Goal: Task Accomplishment & Management: Manage account settings

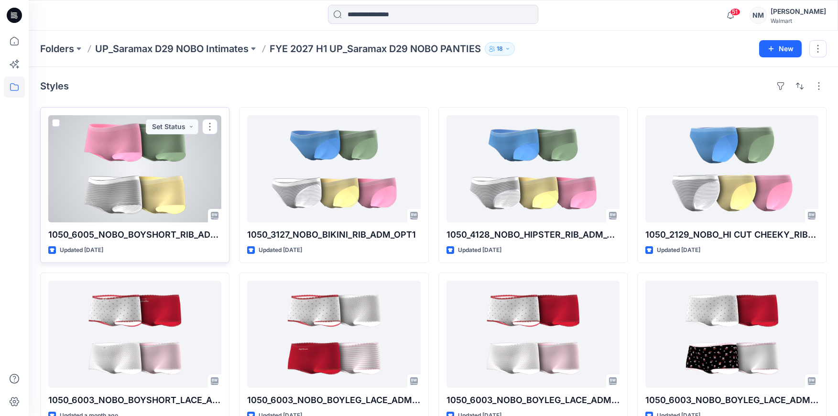
click at [165, 166] on div at bounding box center [134, 168] width 173 height 107
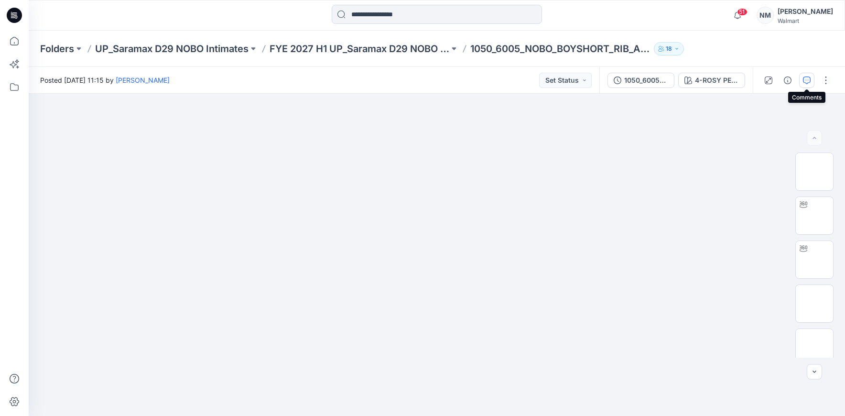
click at [811, 83] on button "button" at bounding box center [806, 80] width 15 height 15
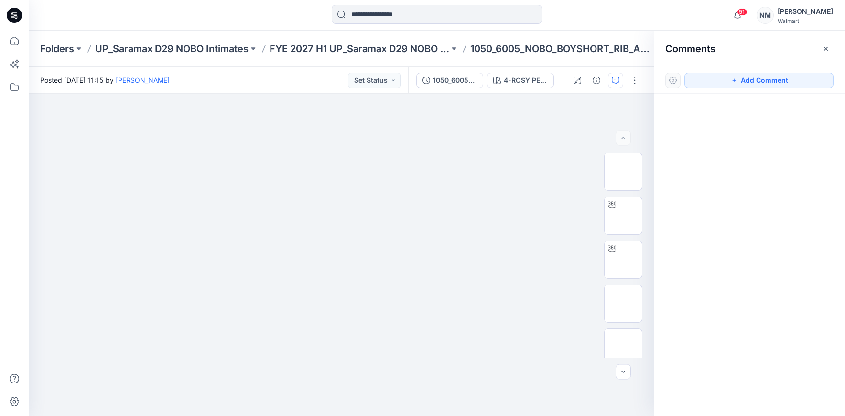
click at [825, 47] on icon "button" at bounding box center [826, 48] width 4 height 4
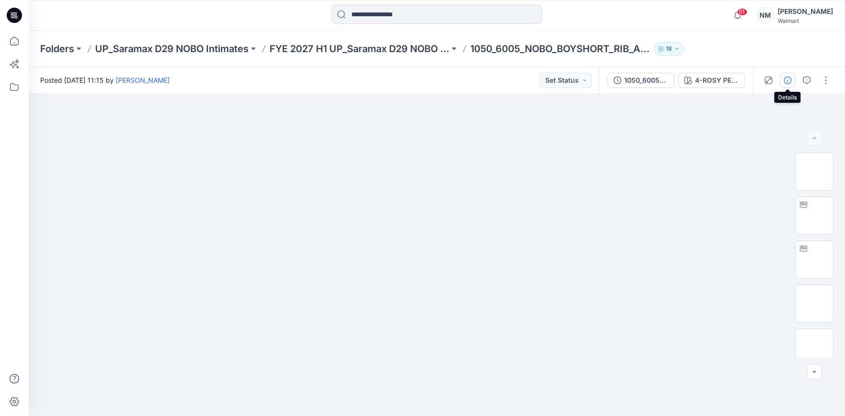
click at [792, 83] on button "button" at bounding box center [787, 80] width 15 height 15
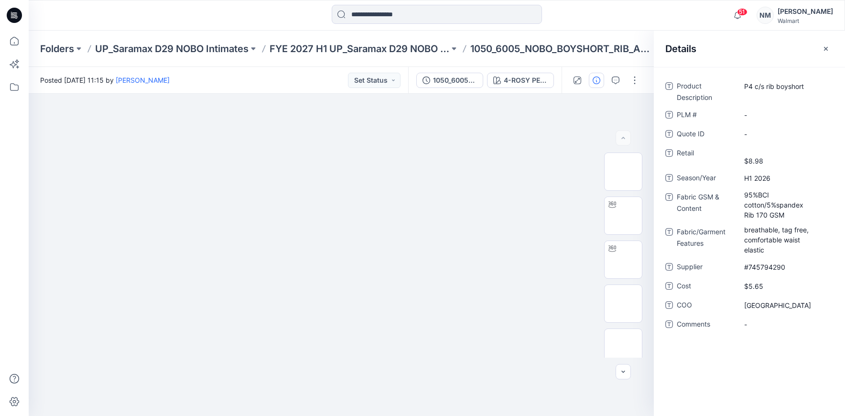
click at [827, 49] on icon "button" at bounding box center [826, 49] width 8 height 8
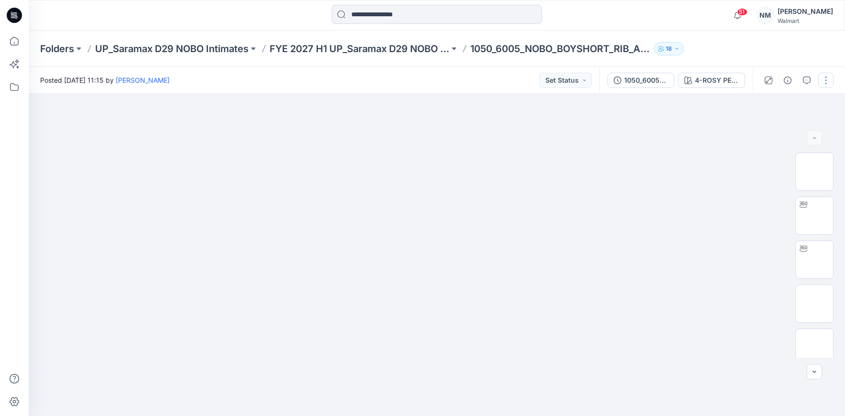
click at [825, 80] on button "button" at bounding box center [825, 80] width 15 height 15
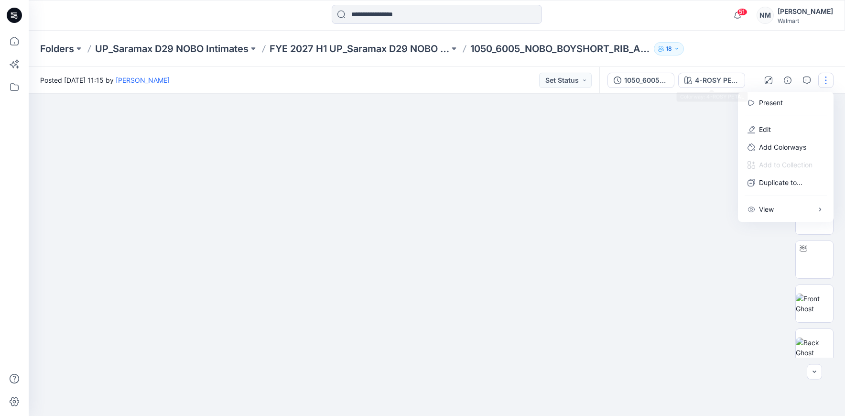
click at [729, 54] on div "Folders UP_Saramax D29 NOBO Intimates FYE 2027 H1 UP_Saramax D29 NOBO PANTIES 1…" at bounding box center [399, 48] width 719 height 13
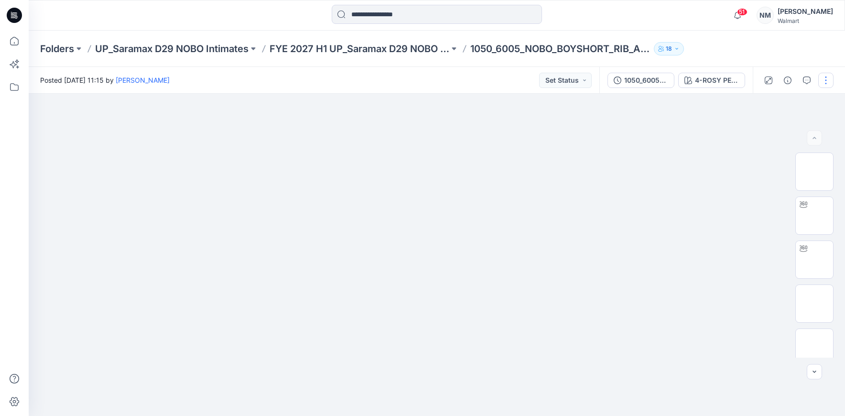
drag, startPoint x: 827, startPoint y: 83, endPoint x: 821, endPoint y: 83, distance: 5.3
click at [827, 83] on button "button" at bounding box center [825, 80] width 15 height 15
click at [765, 132] on p "Edit" at bounding box center [765, 129] width 12 height 10
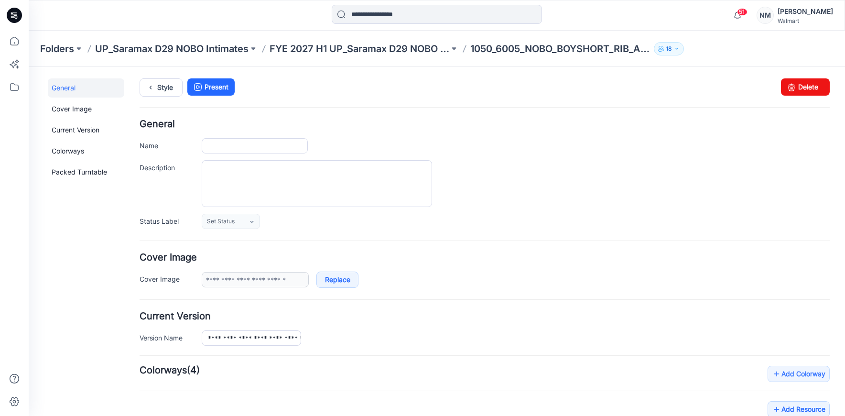
type input "**********"
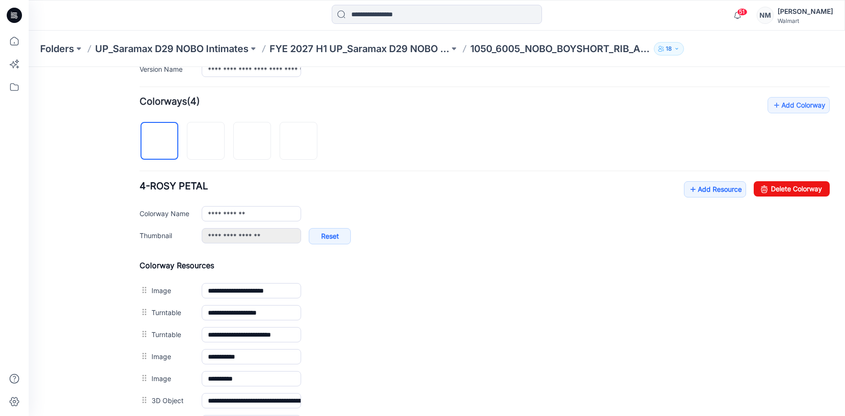
scroll to position [270, 0]
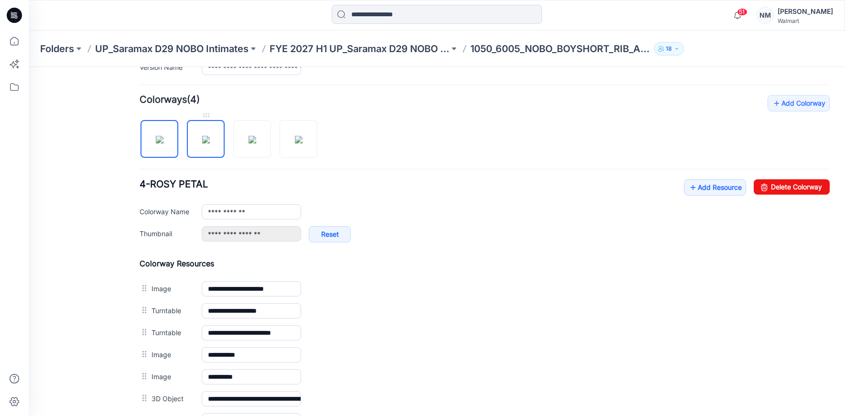
click at [202, 143] on img at bounding box center [206, 140] width 8 height 8
click at [163, 143] on img at bounding box center [160, 140] width 8 height 8
click at [256, 137] on img at bounding box center [252, 140] width 8 height 8
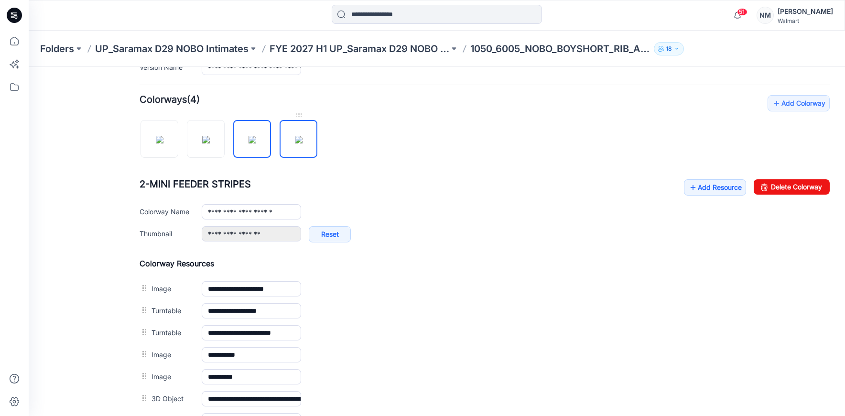
click at [302, 136] on img at bounding box center [299, 140] width 8 height 8
click at [163, 142] on img at bounding box center [160, 140] width 8 height 8
type input "**********"
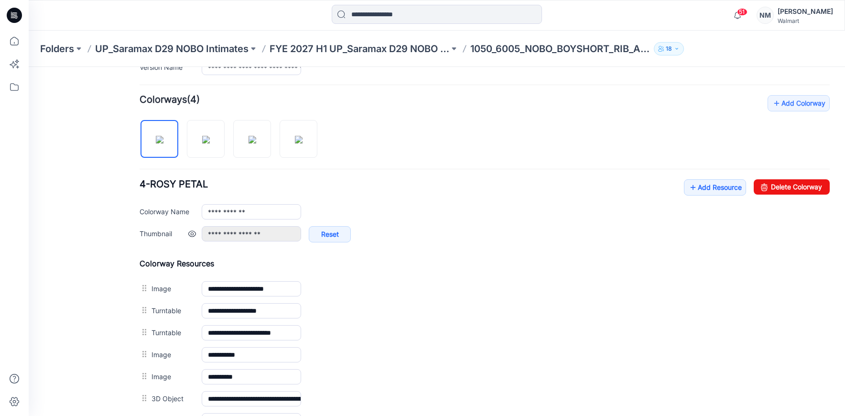
click at [193, 235] on link at bounding box center [192, 234] width 8 height 8
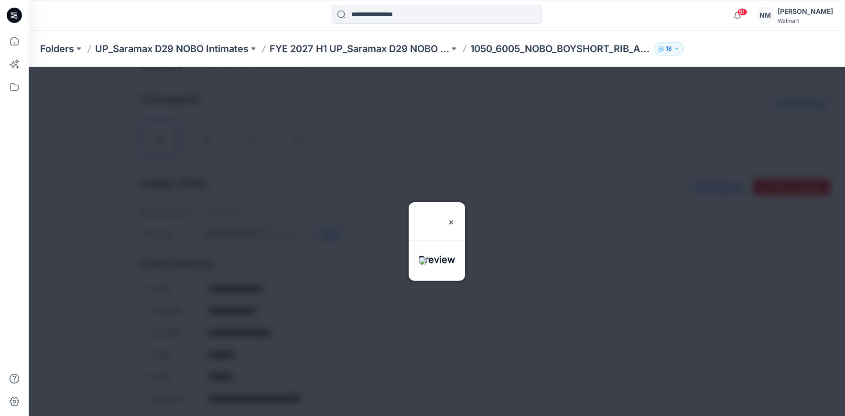
drag, startPoint x: 466, startPoint y: 191, endPoint x: 436, endPoint y: 196, distance: 30.5
click at [455, 218] on img at bounding box center [451, 222] width 8 height 8
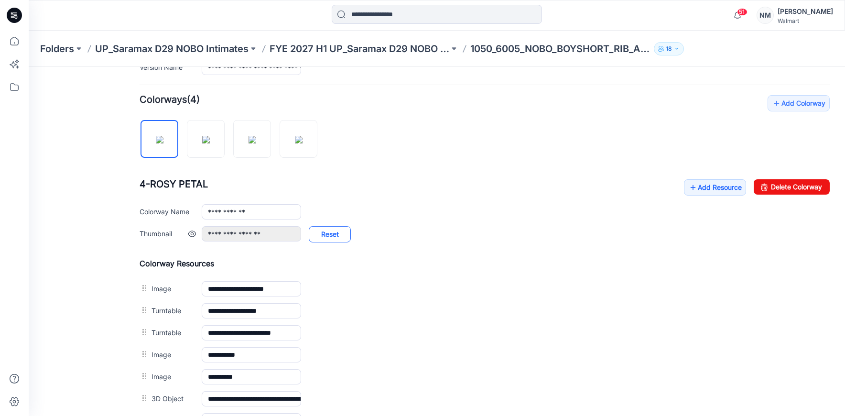
click at [333, 235] on link "Reset" at bounding box center [330, 234] width 42 height 16
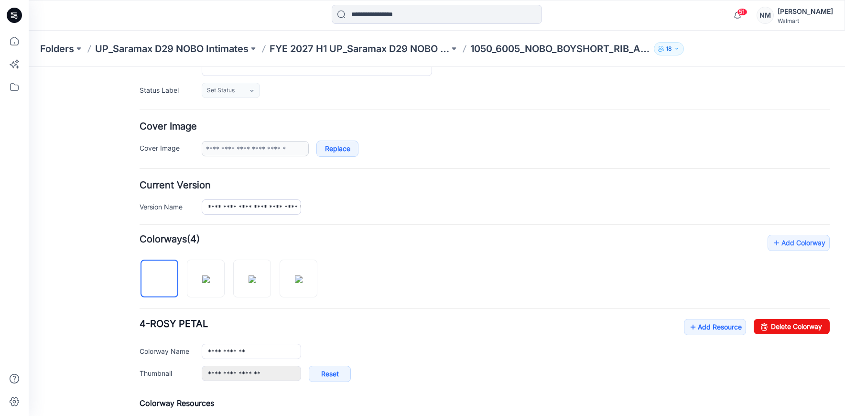
scroll to position [132, 0]
click at [206, 47] on p "UP_Saramax D29 NOBO Intimates" at bounding box center [171, 48] width 153 height 13
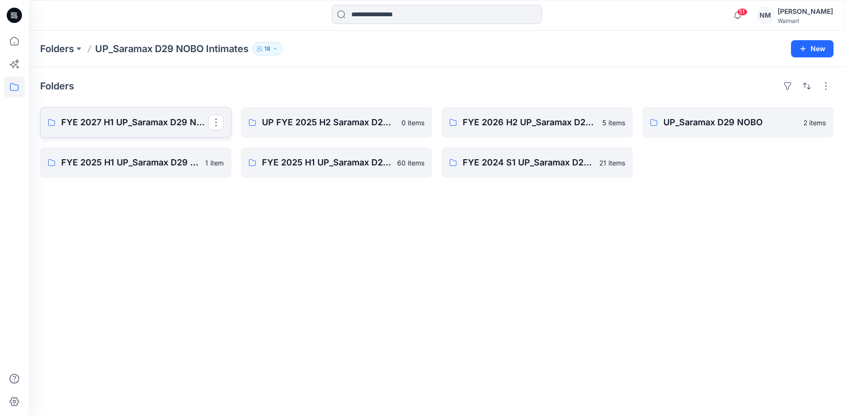
click at [147, 123] on p "FYE 2027 H1 UP_Saramax D29 NOBO PANTIES" at bounding box center [134, 122] width 147 height 13
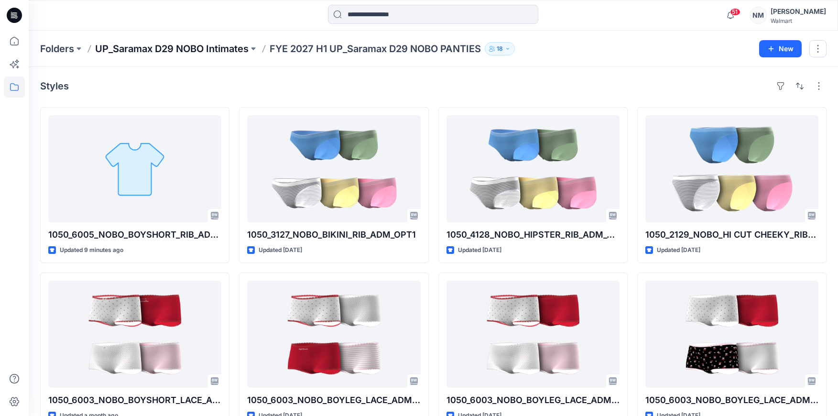
click at [199, 53] on p "UP_Saramax D29 NOBO Intimates" at bounding box center [171, 48] width 153 height 13
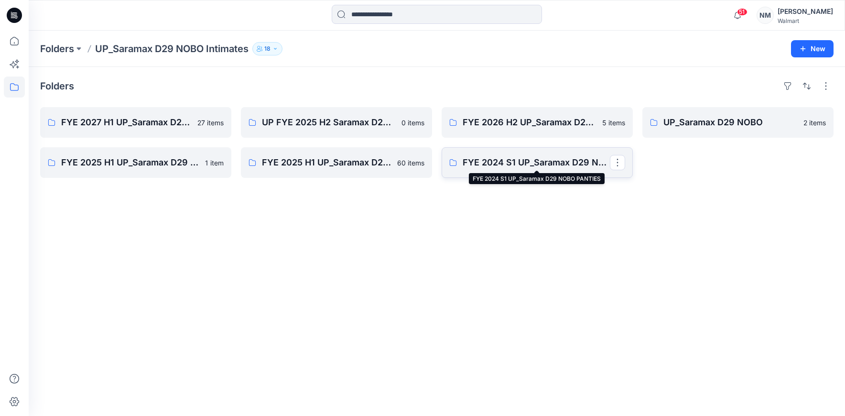
click at [515, 165] on p "FYE 2024 S1 UP_Saramax D29 NOBO PANTIES" at bounding box center [536, 162] width 147 height 13
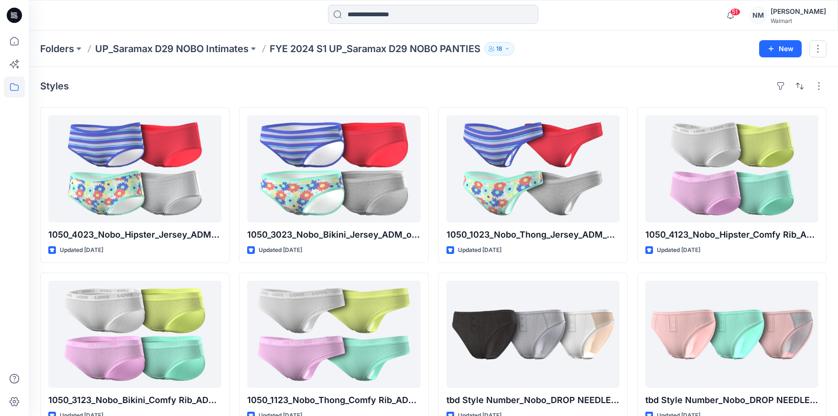
click at [208, 48] on p "UP_Saramax D29 NOBO Intimates" at bounding box center [171, 48] width 153 height 13
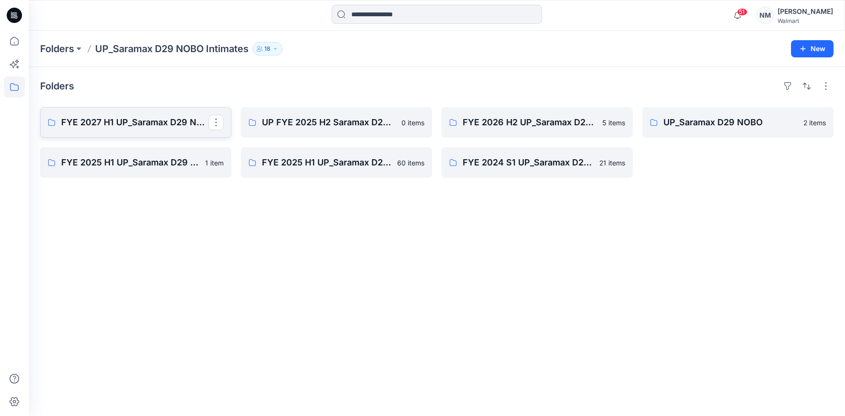
click at [139, 126] on p "FYE 2027 H1 UP_Saramax D29 NOBO PANTIES" at bounding box center [134, 122] width 147 height 13
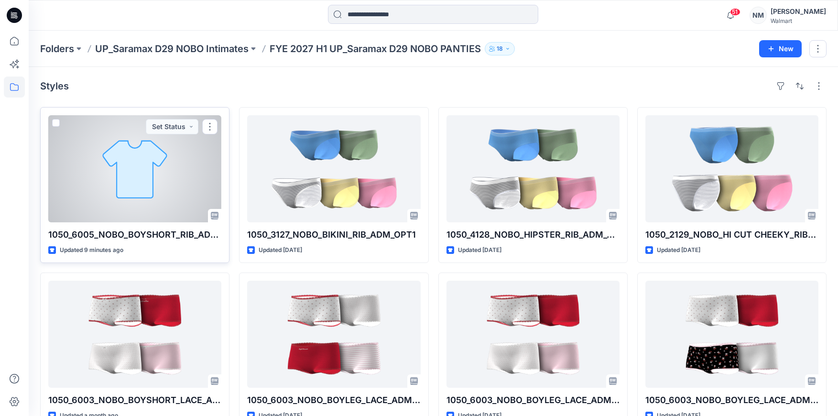
click at [135, 196] on div at bounding box center [134, 168] width 173 height 107
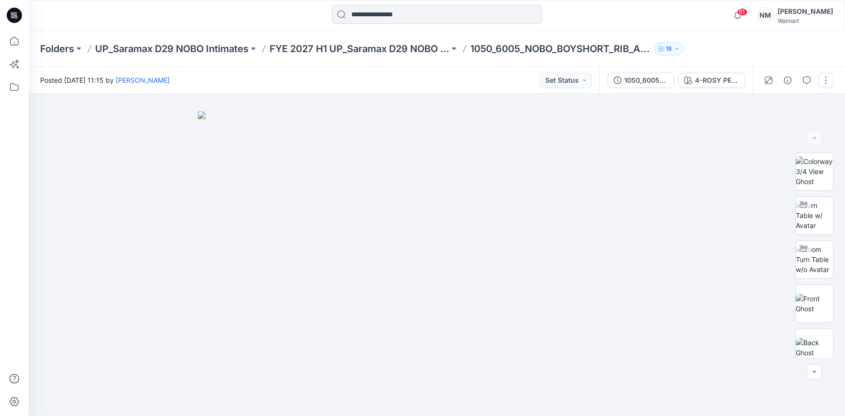
click at [829, 79] on button "button" at bounding box center [825, 80] width 15 height 15
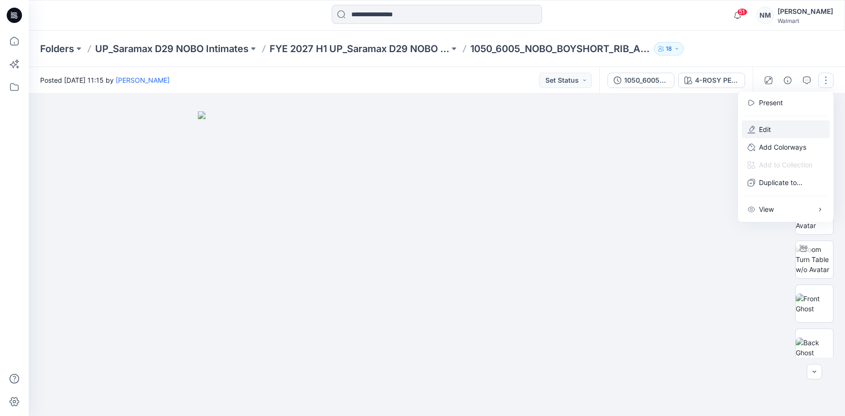
click at [775, 127] on button "Edit" at bounding box center [786, 129] width 88 height 18
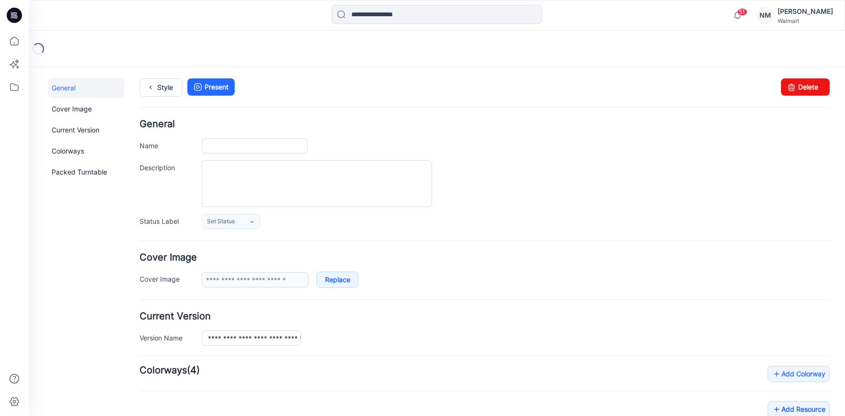
type input "**********"
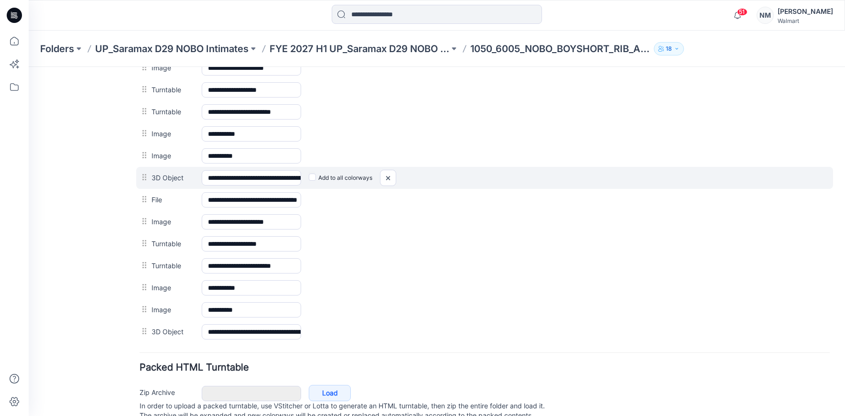
scroll to position [517, 0]
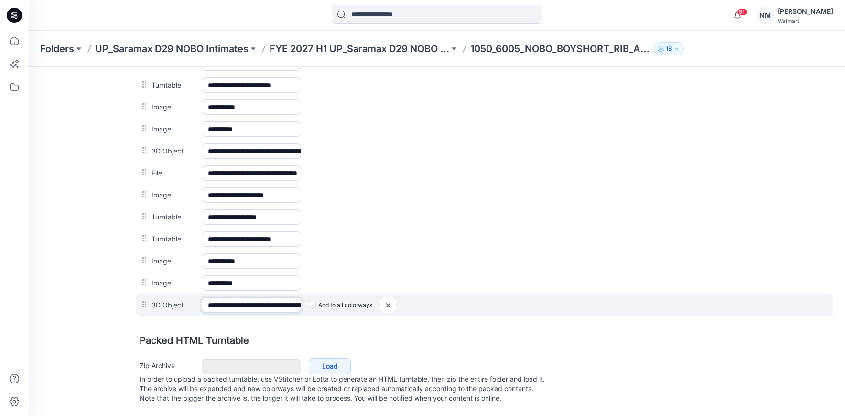
drag, startPoint x: 290, startPoint y: 297, endPoint x: 357, endPoint y: 299, distance: 66.9
click at [358, 299] on div "**********" at bounding box center [484, 305] width 697 height 22
click at [274, 297] on input "**********" at bounding box center [251, 304] width 99 height 15
drag, startPoint x: 267, startPoint y: 296, endPoint x: 337, endPoint y: 297, distance: 69.8
click at [334, 297] on div "**********" at bounding box center [484, 305] width 697 height 22
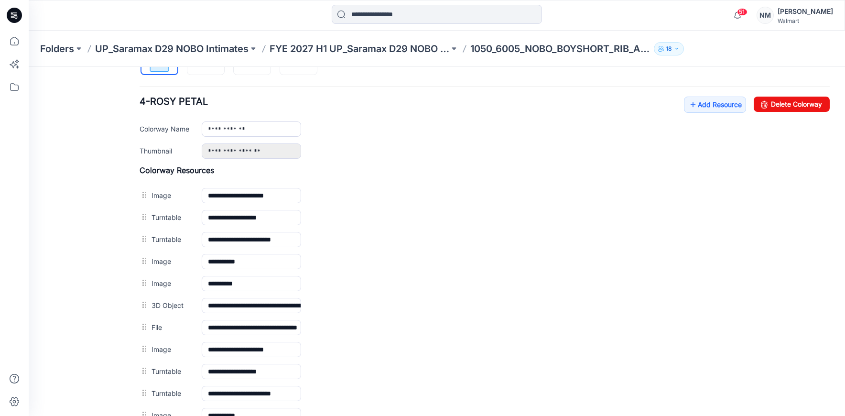
scroll to position [0, 0]
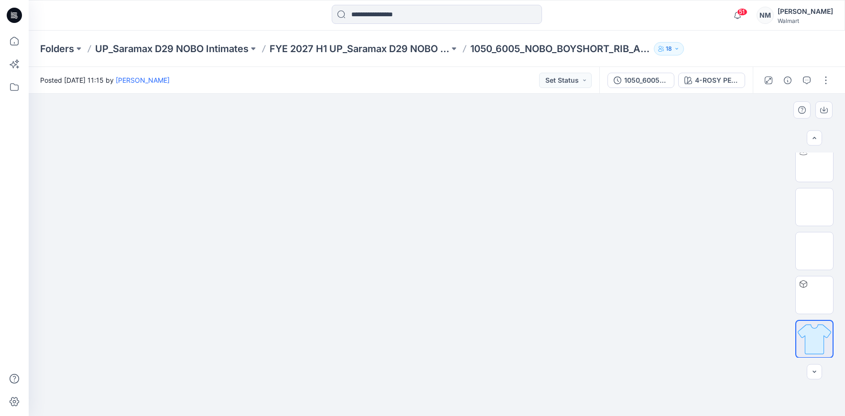
scroll to position [405, 0]
click at [817, 344] on img at bounding box center [814, 338] width 36 height 36
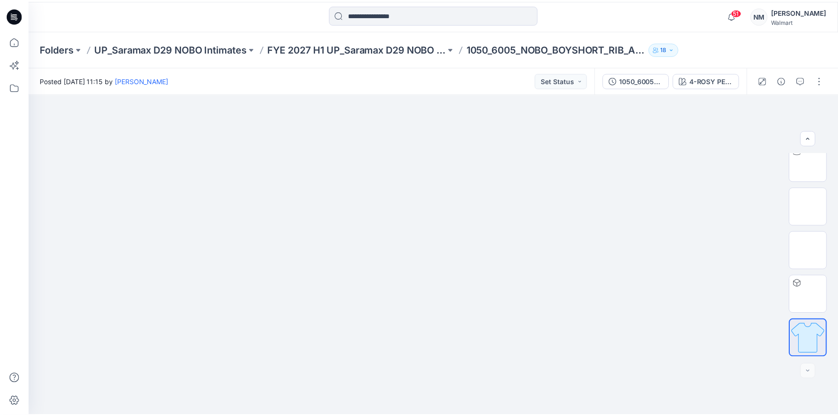
scroll to position [0, 0]
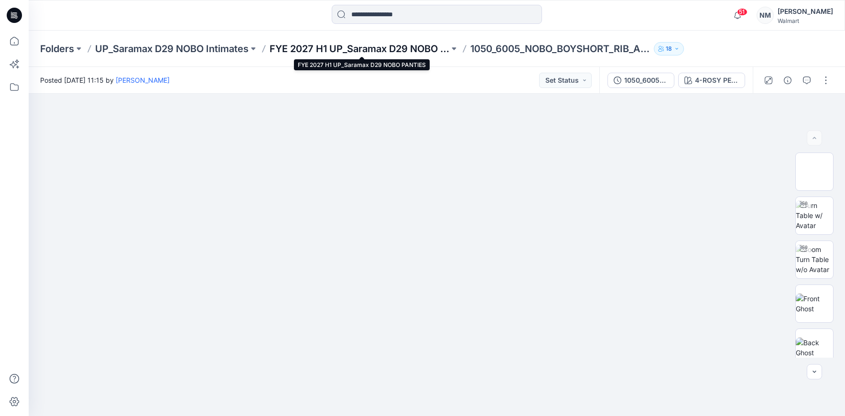
click at [424, 50] on p "FYE 2027 H1 UP_Saramax D29 NOBO PANTIES" at bounding box center [360, 48] width 180 height 13
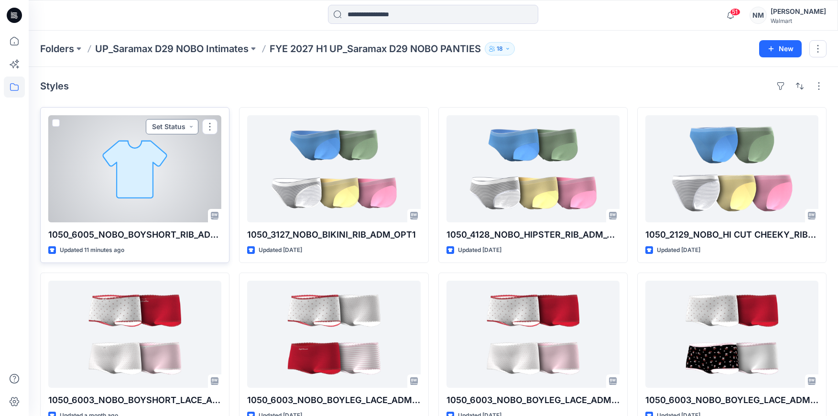
click at [194, 131] on button "Set Status" at bounding box center [172, 126] width 53 height 15
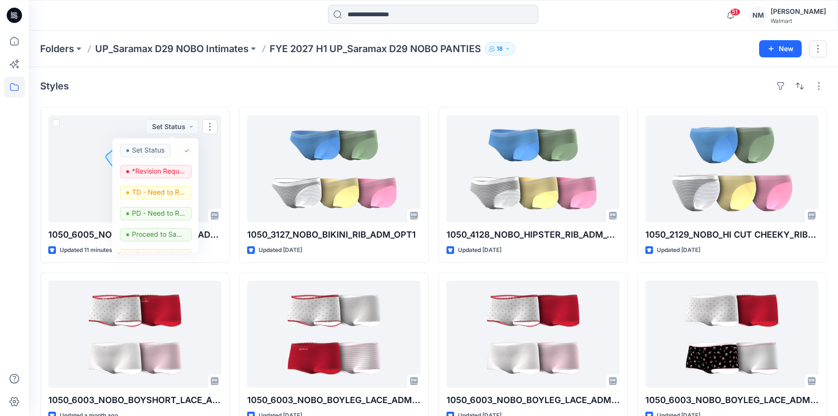
click at [211, 88] on div "Styles" at bounding box center [433, 85] width 786 height 15
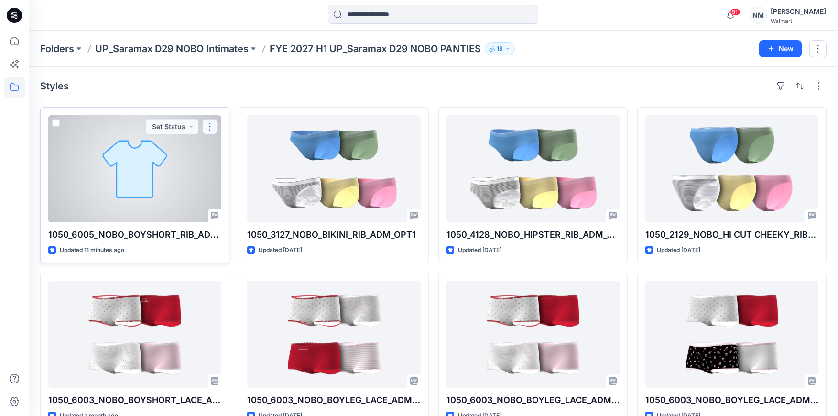
click at [208, 126] on button "button" at bounding box center [209, 126] width 15 height 15
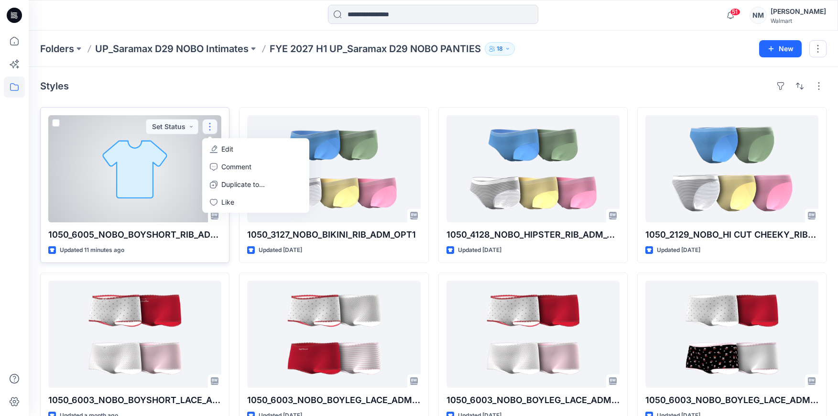
scroll to position [0, 0]
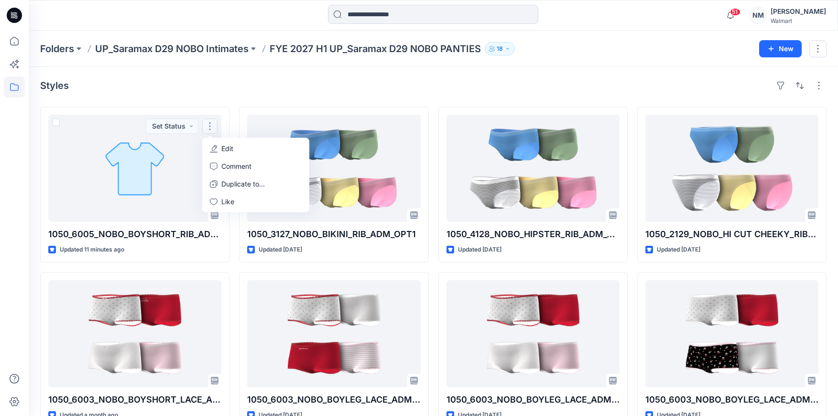
click at [204, 69] on div "Styles 1050_6005_NOBO_BOYSHORT_RIB_ADM_OPT1 Updated 11 minutes ago Set Status E…" at bounding box center [433, 352] width 809 height 573
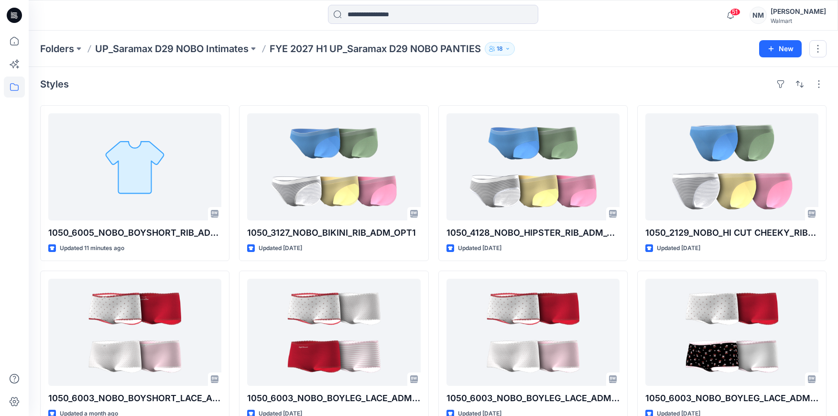
scroll to position [3, 0]
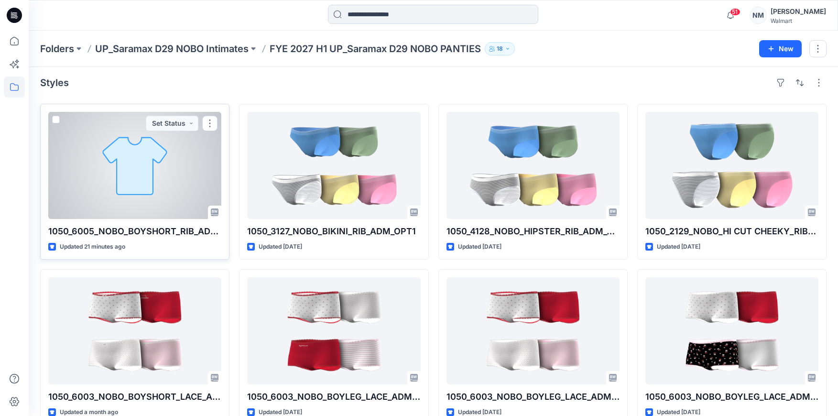
click at [144, 154] on div at bounding box center [134, 165] width 173 height 107
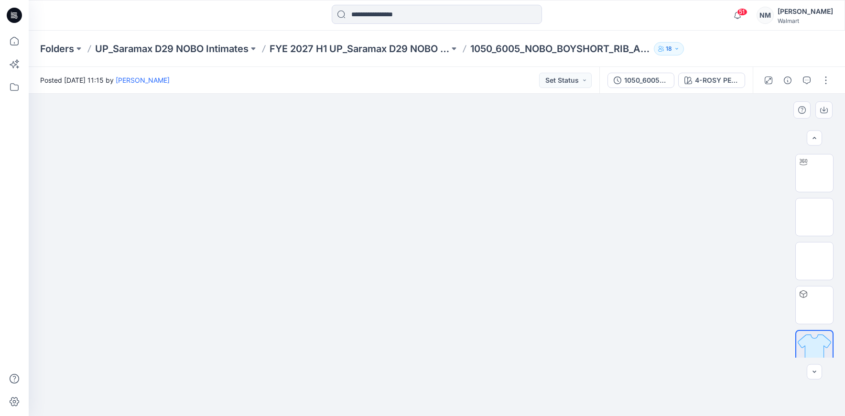
scroll to position [405, 0]
click at [828, 84] on button "button" at bounding box center [825, 80] width 15 height 15
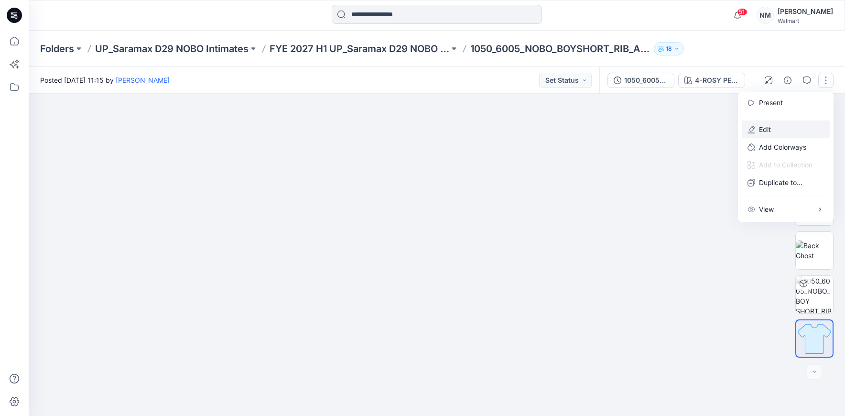
click at [766, 126] on p "Edit" at bounding box center [765, 129] width 12 height 10
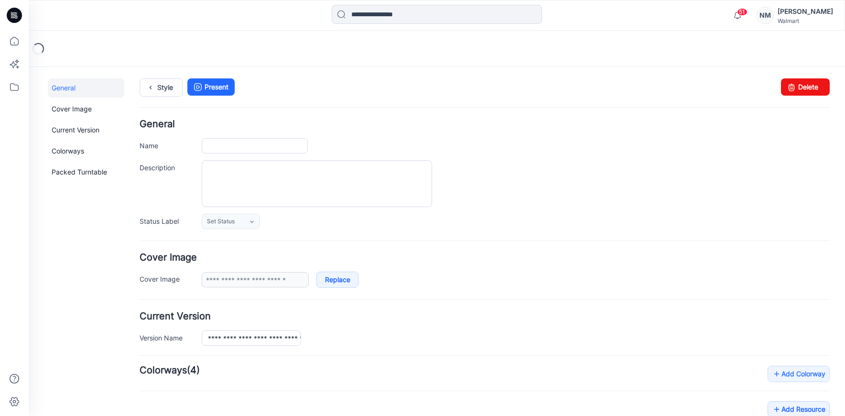
type input "**********"
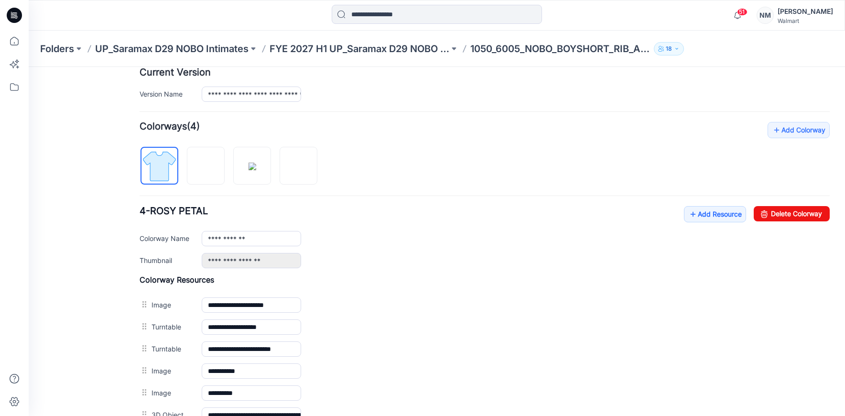
scroll to position [246, 0]
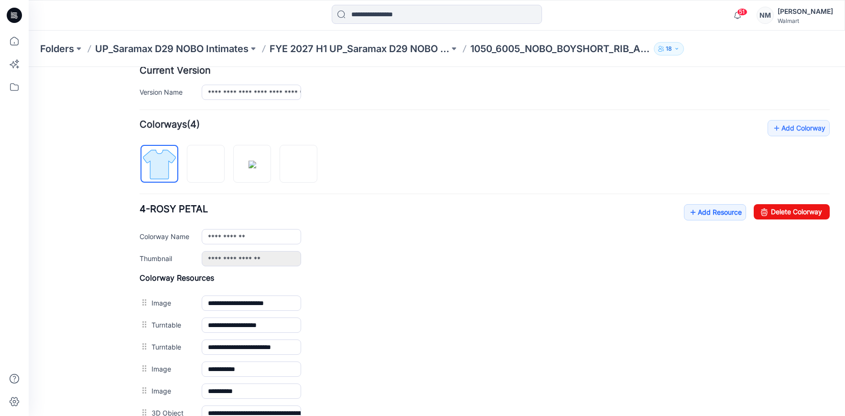
click at [178, 261] on label "Thumbnail" at bounding box center [166, 258] width 53 height 11
drag, startPoint x: 173, startPoint y: 259, endPoint x: 187, endPoint y: 257, distance: 13.5
click at [174, 259] on label "Thumbnail" at bounding box center [166, 258] width 53 height 11
click at [320, 256] on div "**********" at bounding box center [516, 258] width 628 height 15
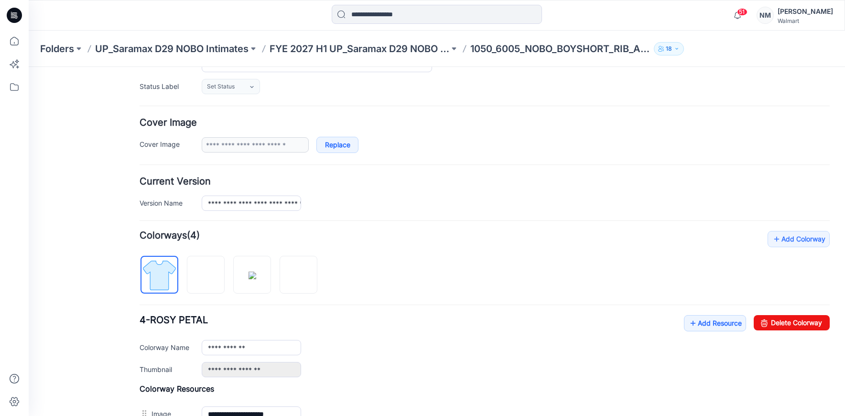
scroll to position [0, 0]
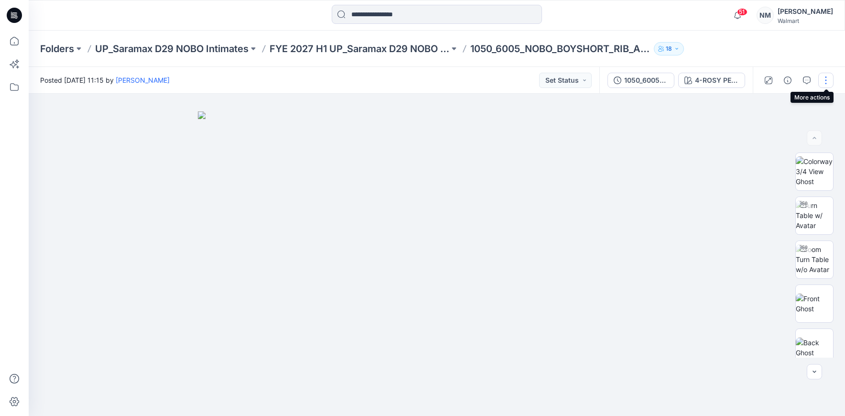
click at [825, 83] on button "button" at bounding box center [825, 80] width 15 height 15
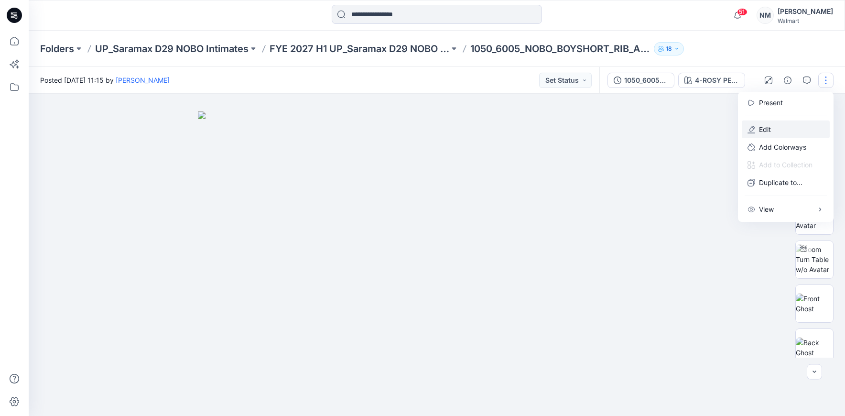
click at [759, 134] on p "Edit" at bounding box center [765, 129] width 12 height 10
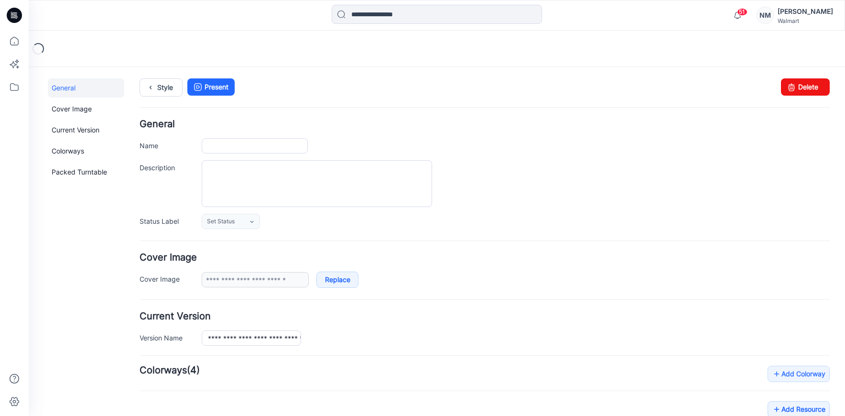
type input "**********"
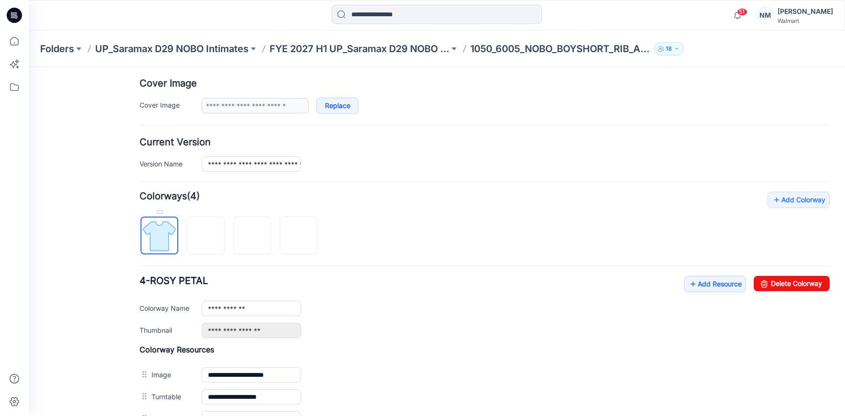
scroll to position [175, 0]
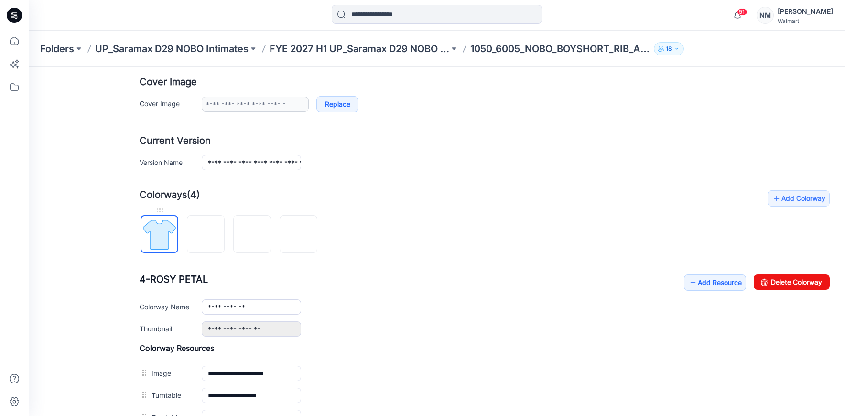
click at [157, 246] on img at bounding box center [159, 234] width 36 height 36
click at [160, 210] on div at bounding box center [159, 210] width 38 height 10
click at [302, 227] on img at bounding box center [299, 234] width 36 height 36
click at [299, 242] on img at bounding box center [299, 234] width 36 height 36
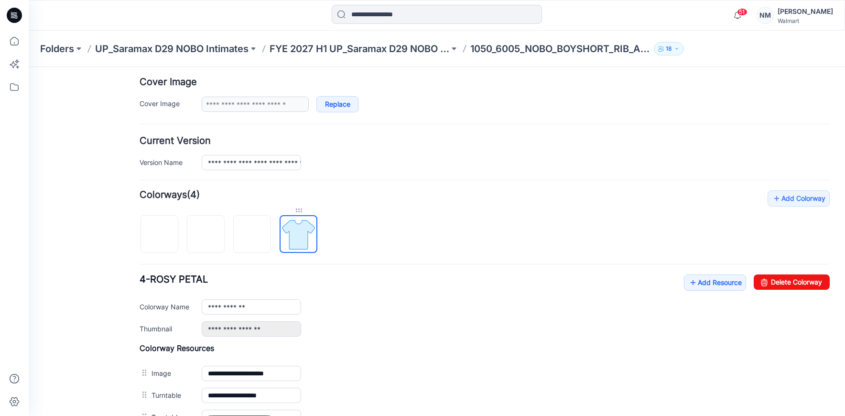
click at [297, 210] on div at bounding box center [299, 210] width 38 height 10
click at [784, 197] on link "Add Colorway" at bounding box center [798, 198] width 62 height 16
type input "**********"
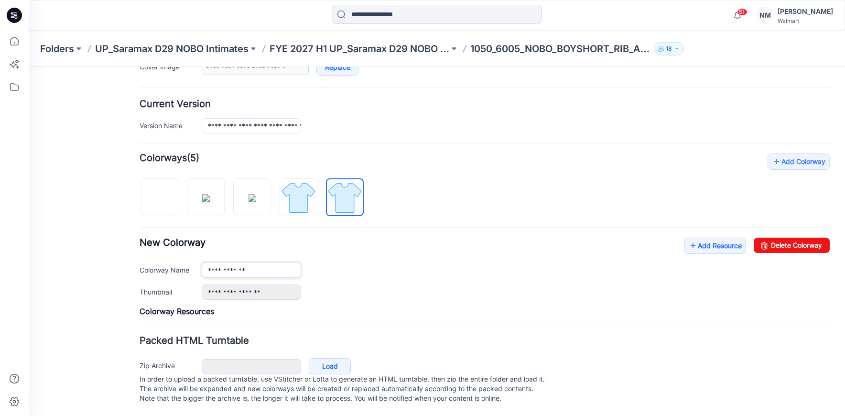
scroll to position [222, 0]
click at [344, 169] on div at bounding box center [345, 174] width 38 height 10
click at [765, 238] on link "Delete Colorway" at bounding box center [792, 245] width 76 height 15
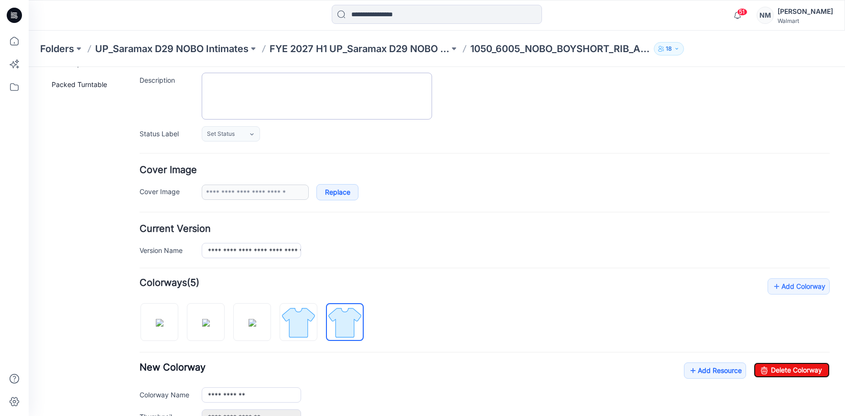
scroll to position [0, 0]
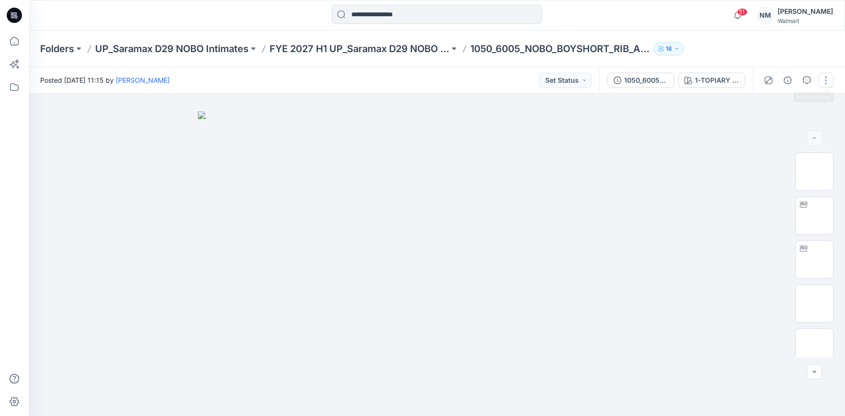
click at [825, 80] on button "button" at bounding box center [825, 80] width 15 height 15
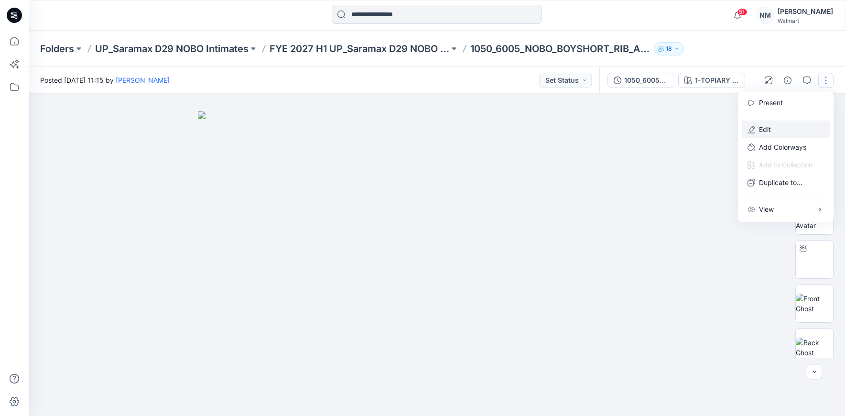
click at [761, 125] on p "Edit" at bounding box center [765, 129] width 12 height 10
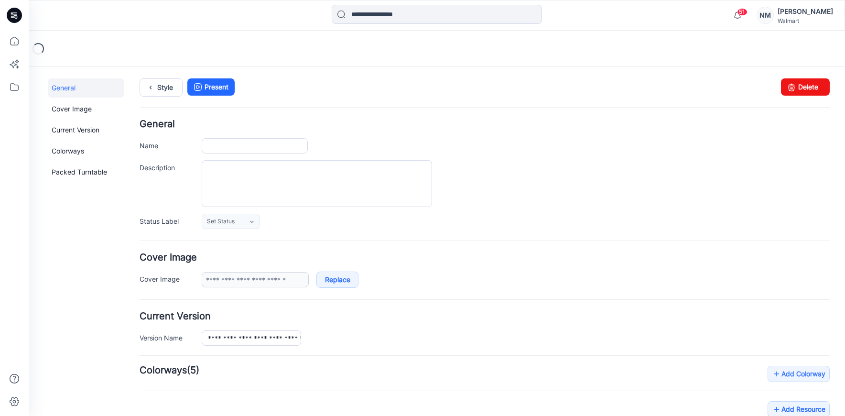
type input "**********"
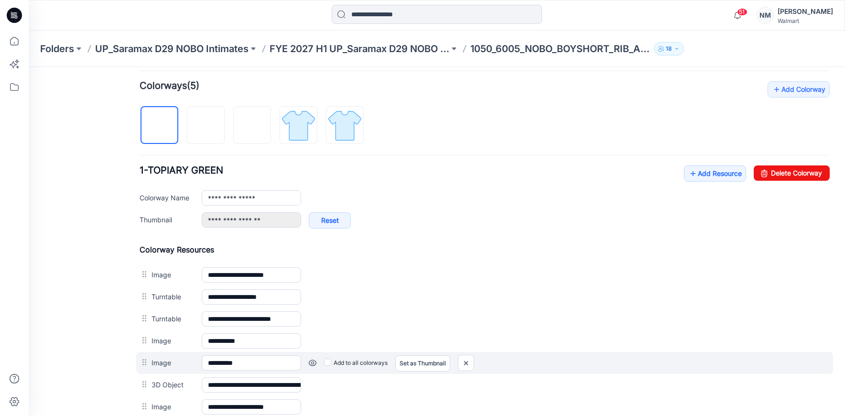
scroll to position [229, 0]
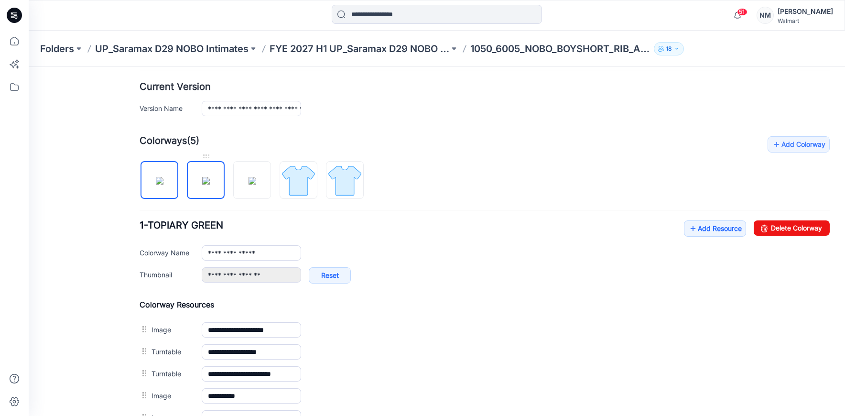
click at [202, 177] on img at bounding box center [206, 181] width 8 height 8
click at [251, 177] on img at bounding box center [252, 181] width 8 height 8
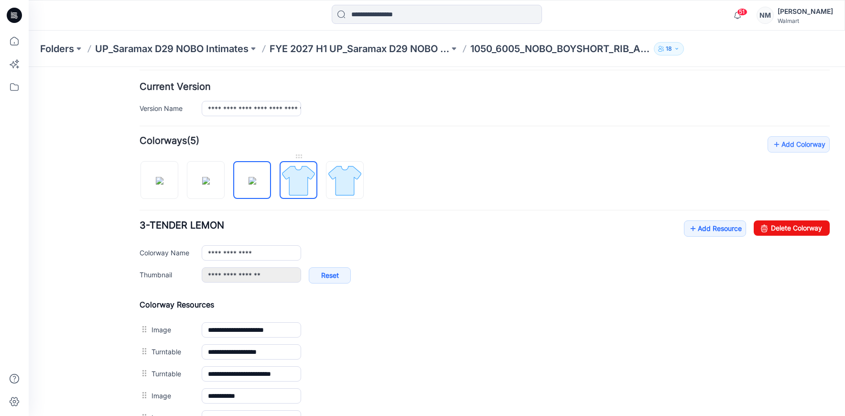
click at [302, 176] on img at bounding box center [299, 180] width 36 height 36
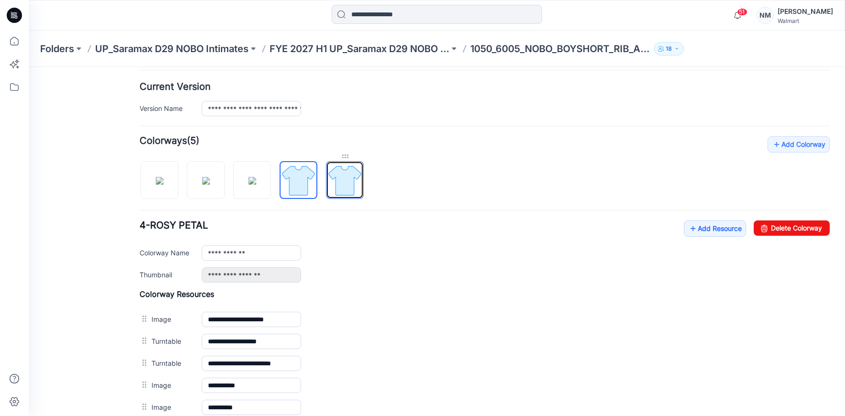
click at [339, 176] on img at bounding box center [345, 180] width 36 height 36
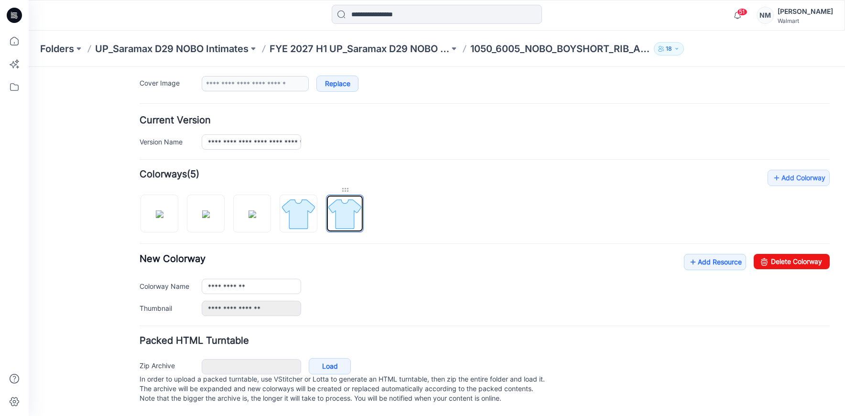
scroll to position [205, 0]
click at [807, 254] on link "Delete Colorway" at bounding box center [792, 261] width 76 height 15
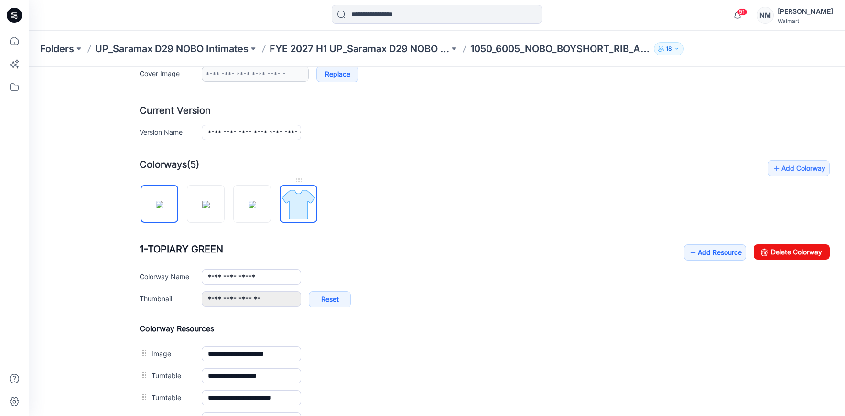
click at [304, 205] on img at bounding box center [299, 204] width 36 height 36
type input "**********"
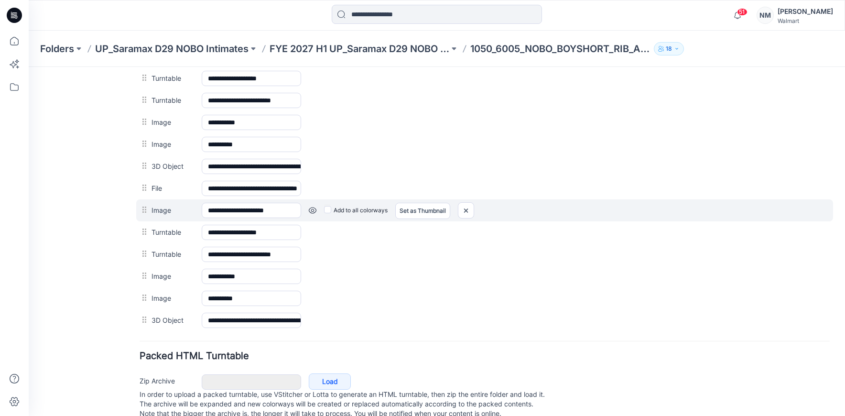
scroll to position [507, 0]
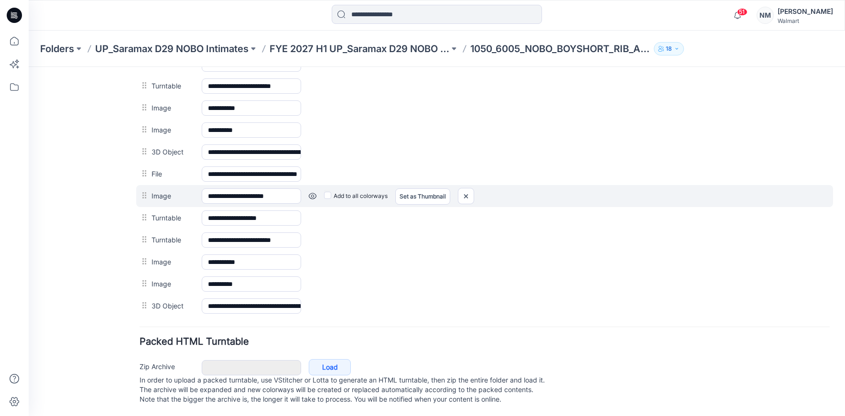
click at [313, 195] on link at bounding box center [313, 196] width 8 height 8
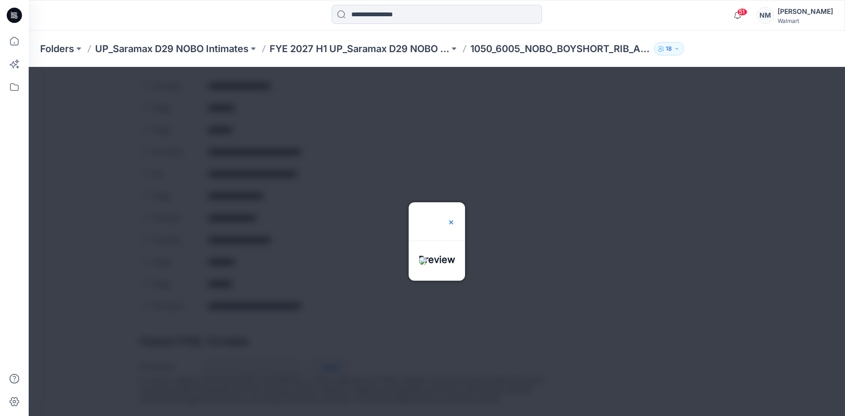
click at [455, 218] on img at bounding box center [451, 222] width 8 height 8
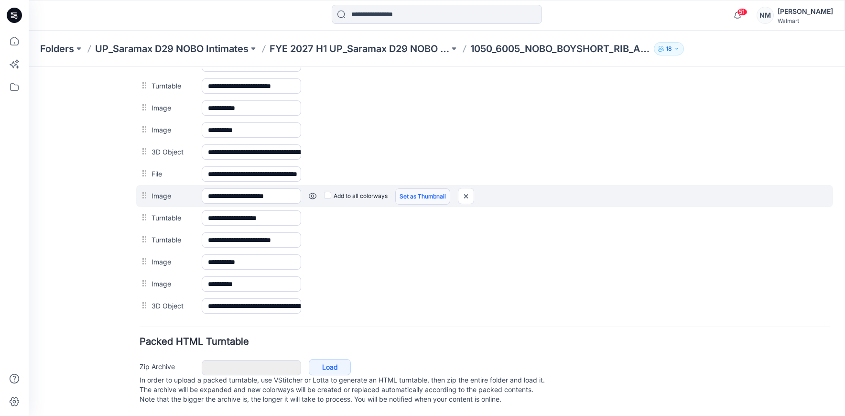
click at [424, 198] on link "Set as Thumbnail" at bounding box center [422, 196] width 55 height 16
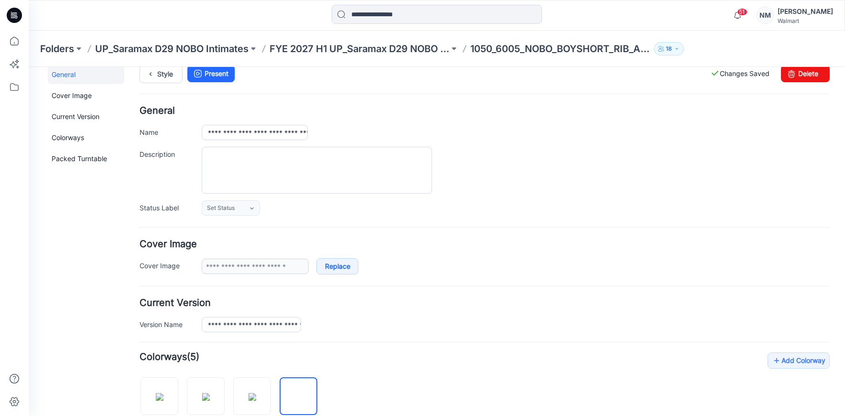
scroll to position [0, 0]
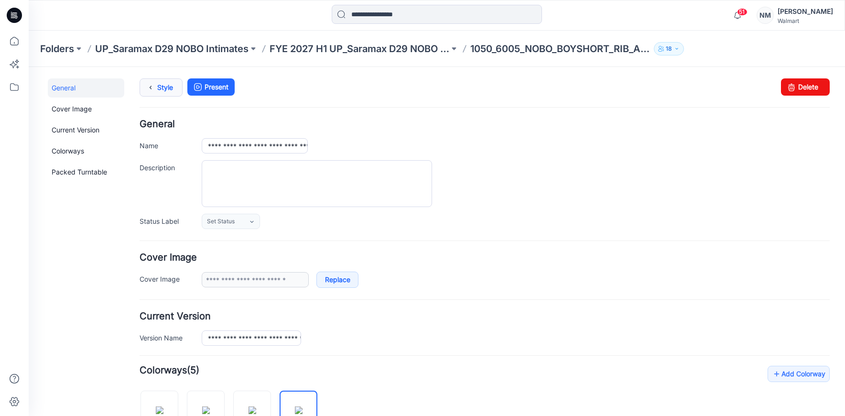
click at [163, 88] on link "Style" at bounding box center [161, 87] width 43 height 18
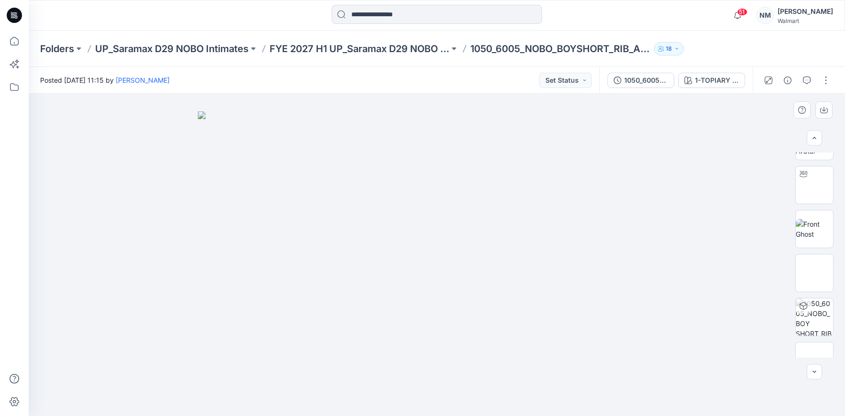
scroll to position [73, 0]
click at [823, 80] on button "button" at bounding box center [825, 80] width 15 height 15
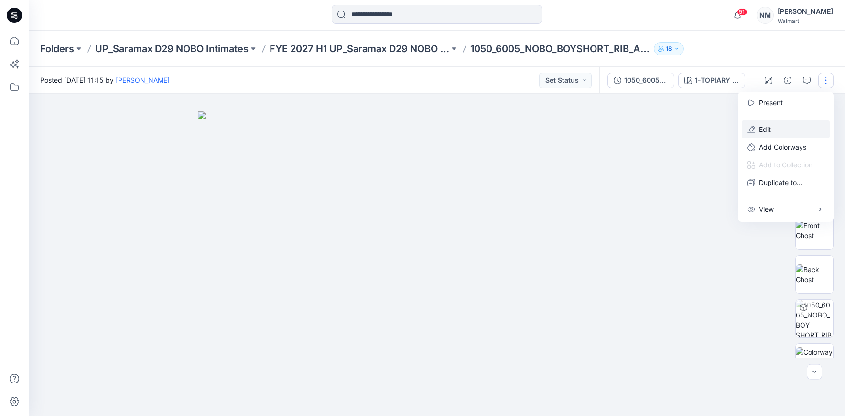
click at [755, 127] on button "Edit" at bounding box center [786, 129] width 88 height 18
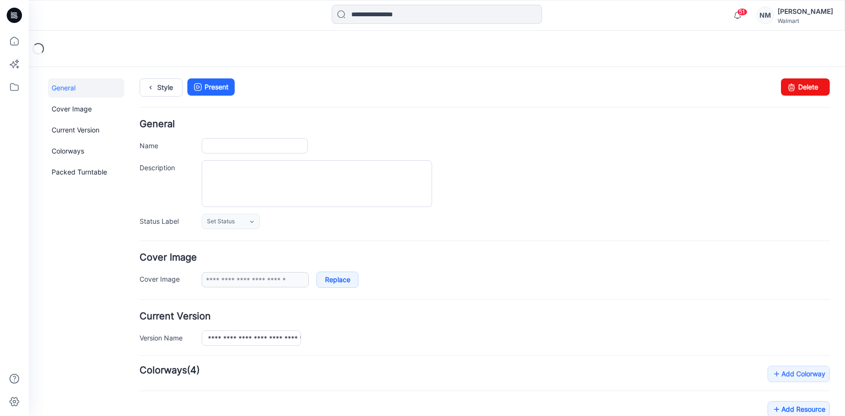
type input "**********"
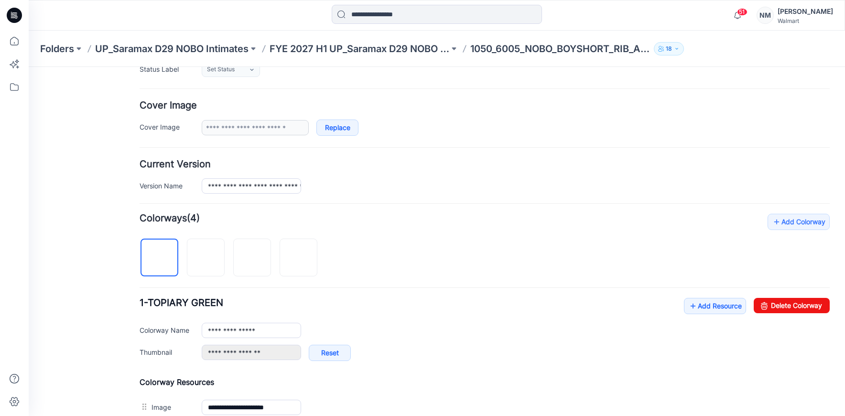
scroll to position [152, 0]
click at [206, 258] on img at bounding box center [206, 258] width 0 height 0
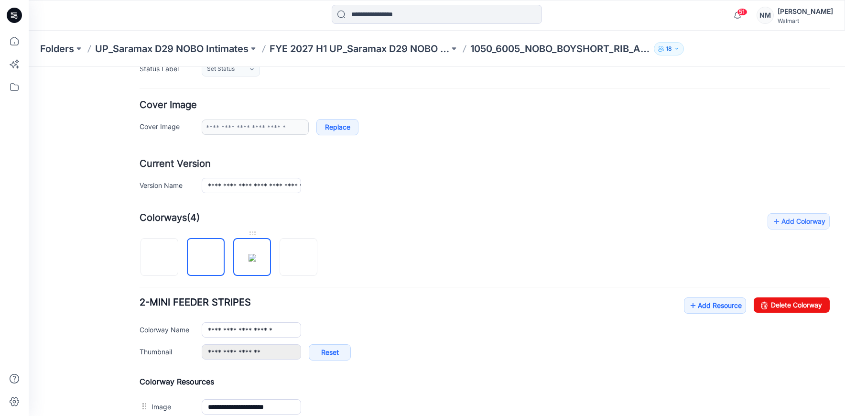
click at [249, 254] on img at bounding box center [252, 258] width 8 height 8
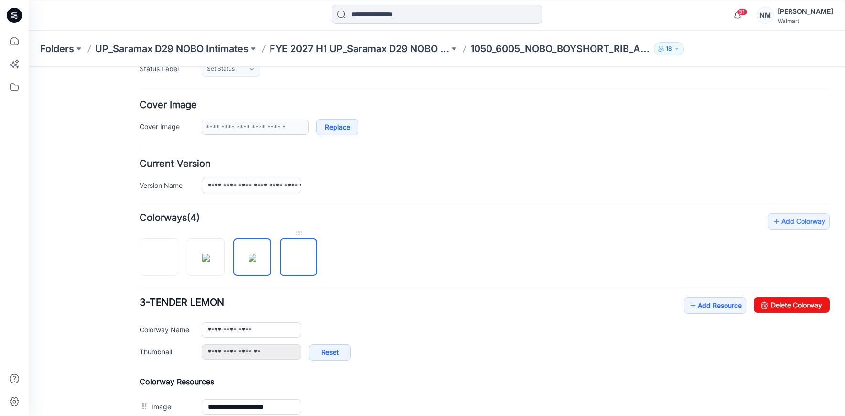
click at [299, 258] on img at bounding box center [299, 258] width 0 height 0
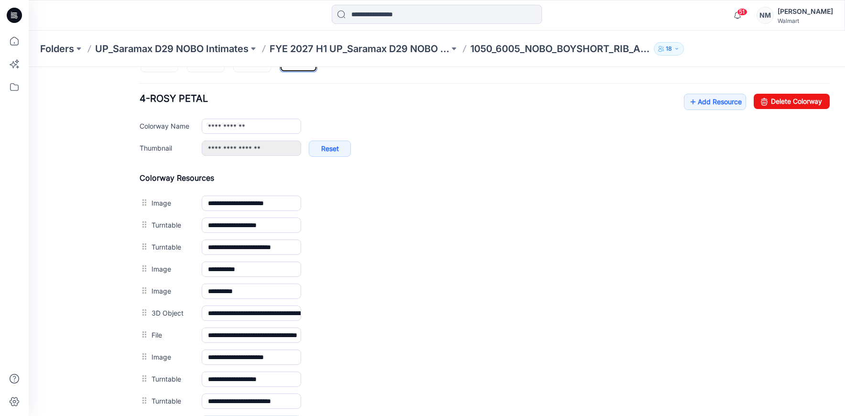
scroll to position [294, 0]
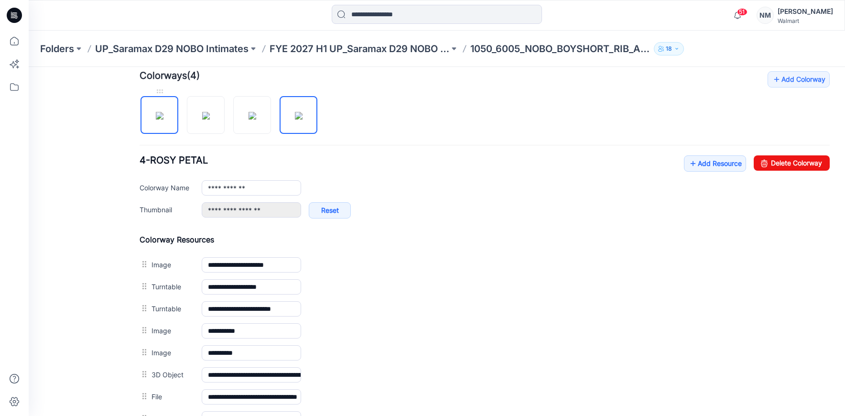
click at [163, 119] on img at bounding box center [160, 116] width 8 height 8
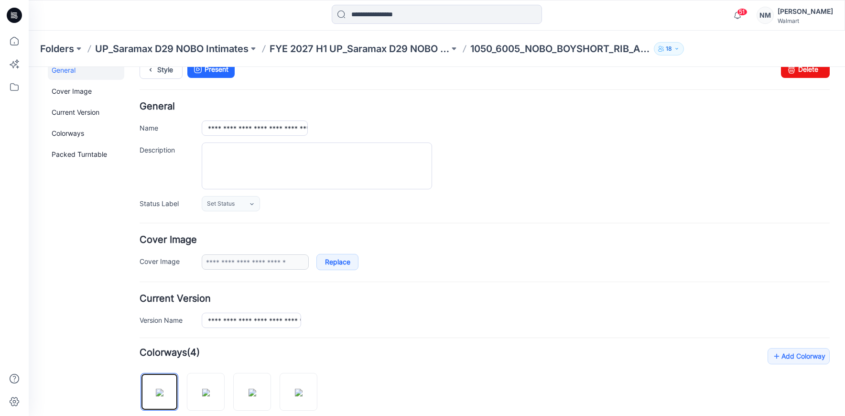
scroll to position [0, 0]
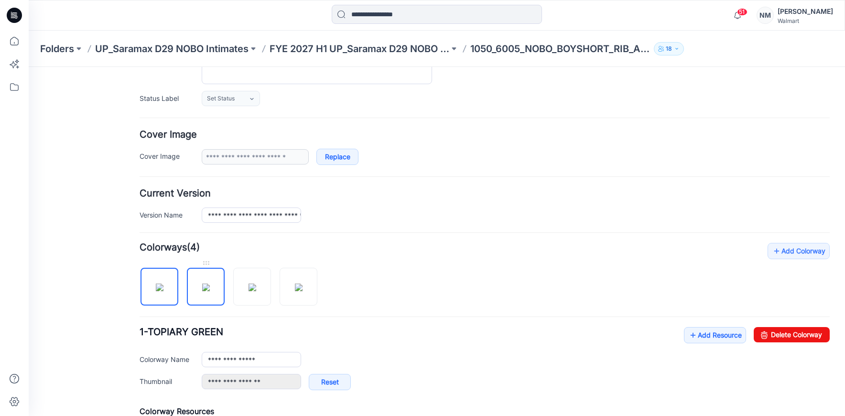
click at [208, 287] on img at bounding box center [206, 287] width 8 height 8
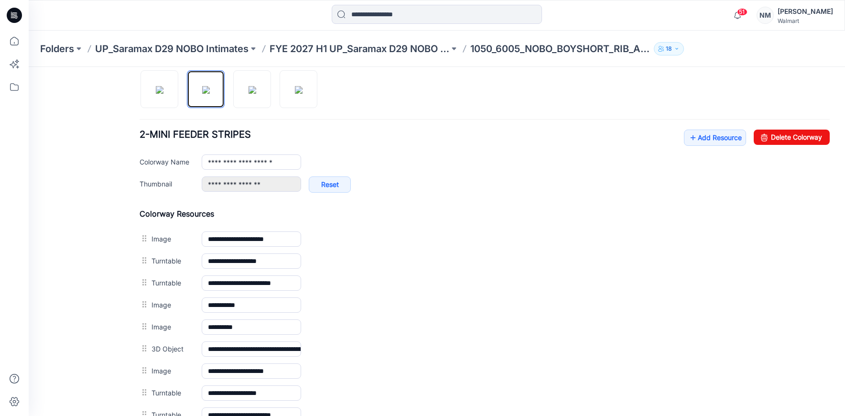
scroll to position [320, 0]
click at [256, 92] on img at bounding box center [252, 90] width 8 height 8
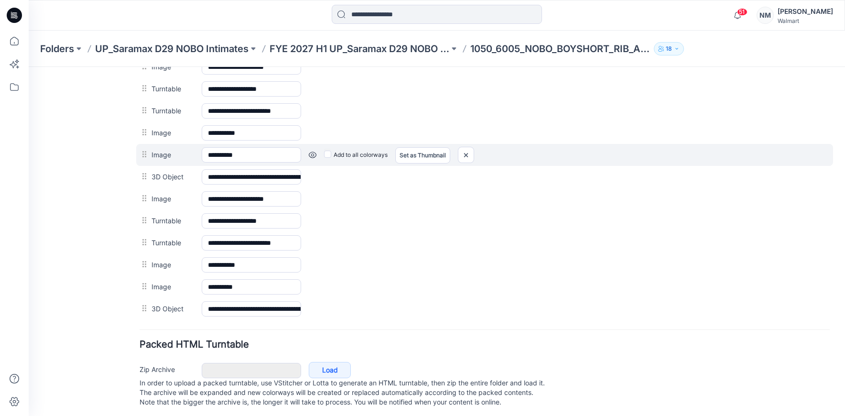
scroll to position [506, 0]
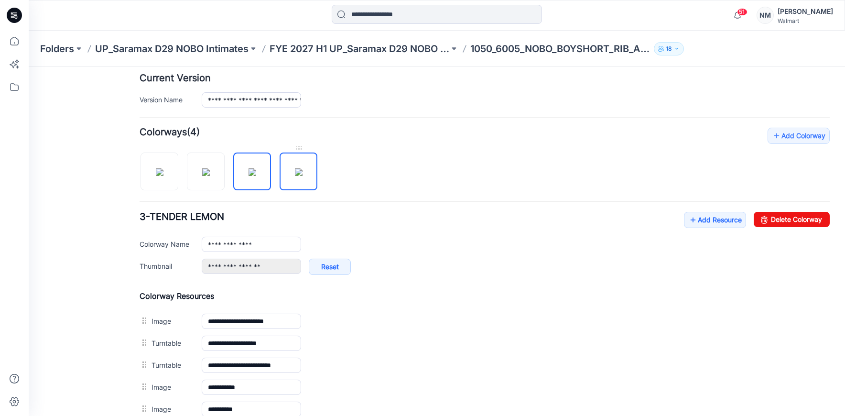
click at [295, 176] on img at bounding box center [299, 172] width 8 height 8
type input "**********"
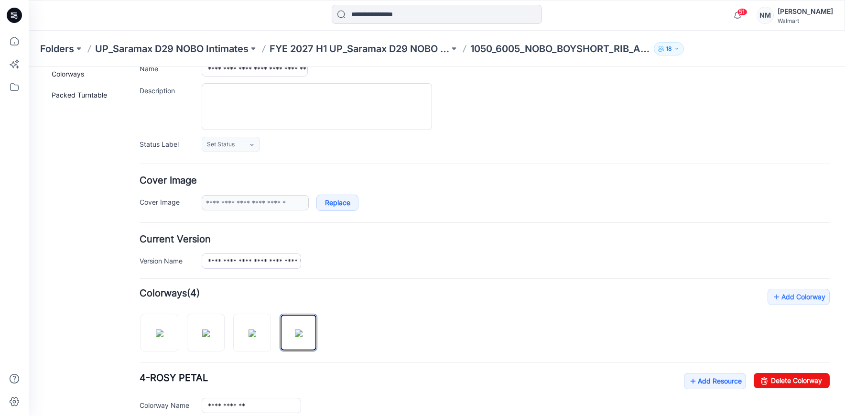
scroll to position [0, 0]
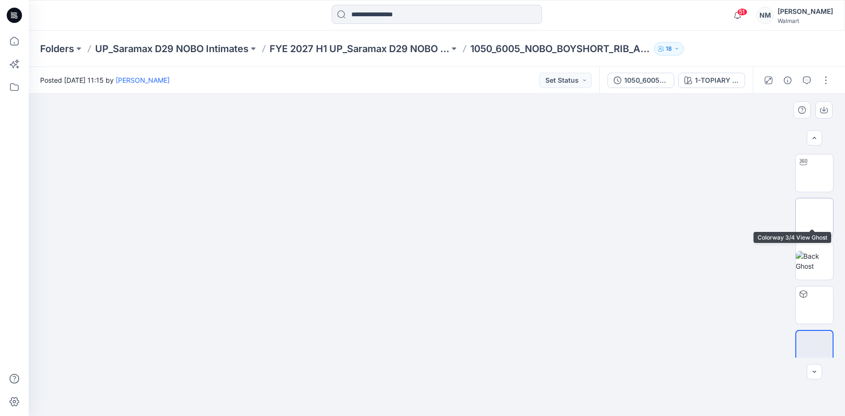
scroll to position [361, 0]
click at [825, 82] on button "button" at bounding box center [825, 80] width 15 height 15
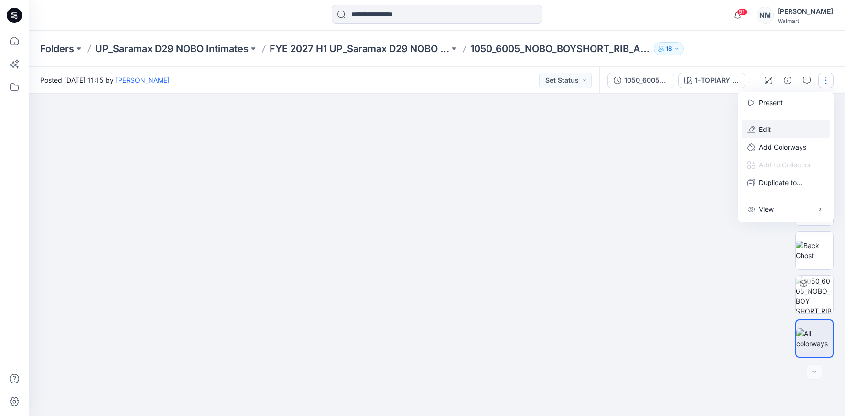
click at [765, 131] on p "Edit" at bounding box center [765, 129] width 12 height 10
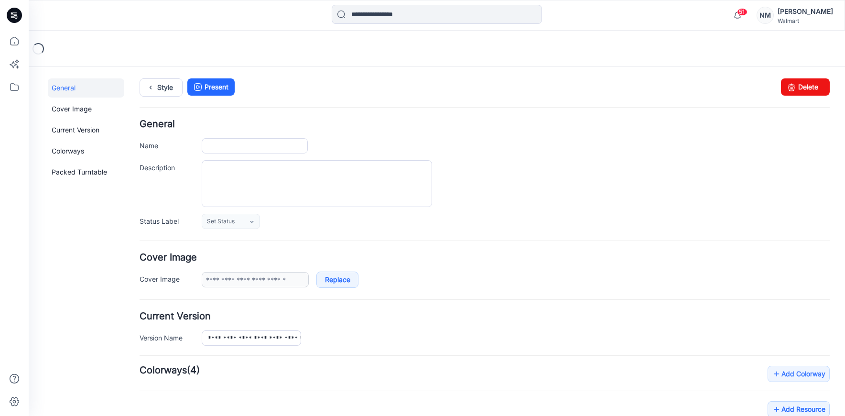
type input "**********"
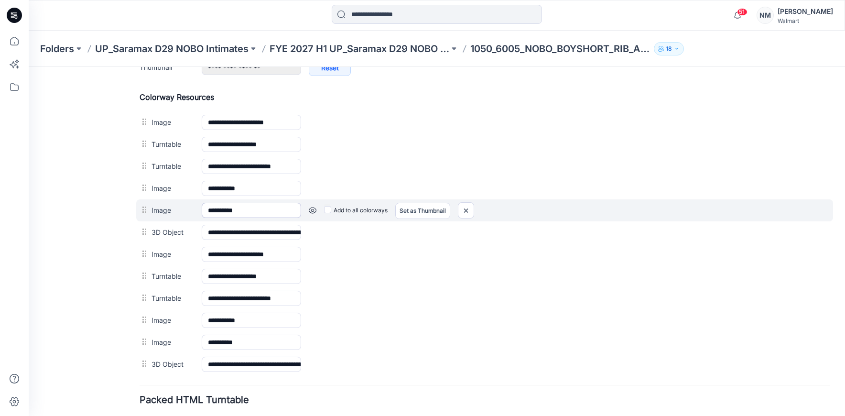
scroll to position [454, 0]
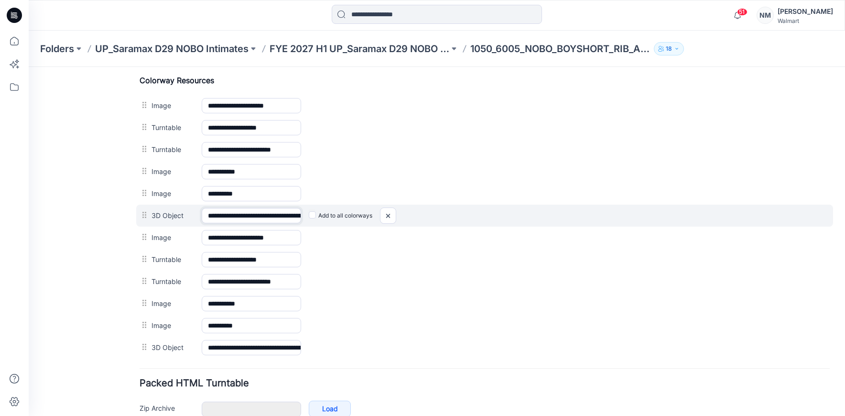
click at [222, 216] on input "**********" at bounding box center [251, 215] width 99 height 15
drag, startPoint x: 223, startPoint y: 216, endPoint x: 329, endPoint y: 215, distance: 106.6
click at [329, 215] on div "**********" at bounding box center [484, 216] width 697 height 22
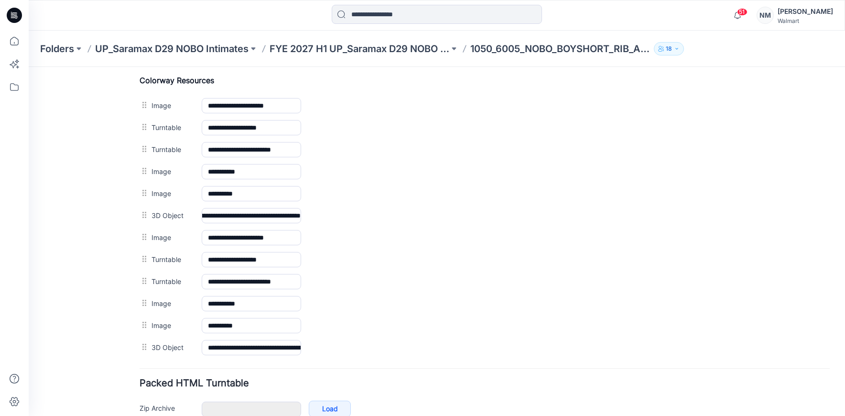
scroll to position [0, 0]
click at [111, 212] on div "General Cover Image Current Version Colorways Packed Turntable" at bounding box center [86, 41] width 76 height 833
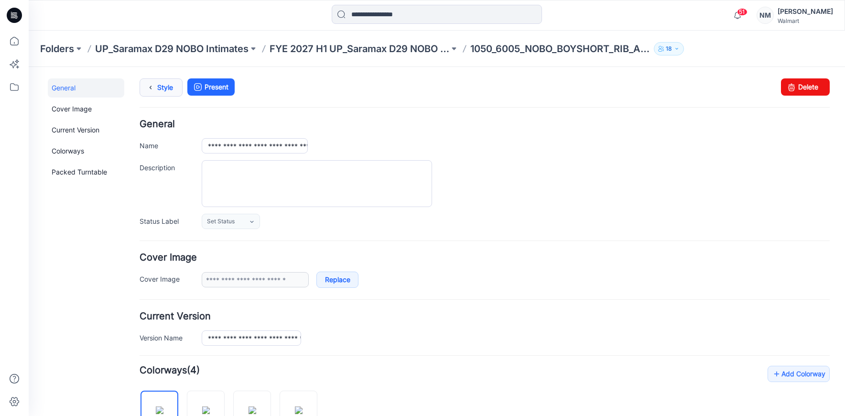
click at [171, 90] on link "Style" at bounding box center [161, 87] width 43 height 18
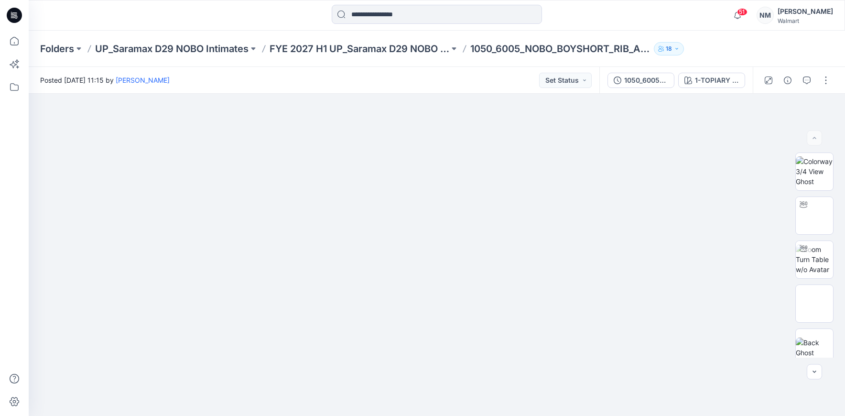
click at [421, 56] on div "Folders UP_Saramax D29 NOBO Intimates FYE 2027 H1 UP_Saramax D29 NOBO PANTIES 1…" at bounding box center [437, 49] width 816 height 36
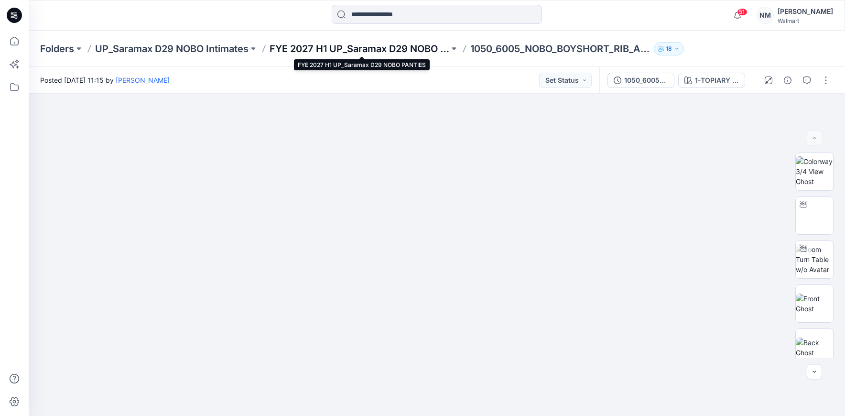
click at [420, 51] on p "FYE 2027 H1 UP_Saramax D29 NOBO PANTIES" at bounding box center [360, 48] width 180 height 13
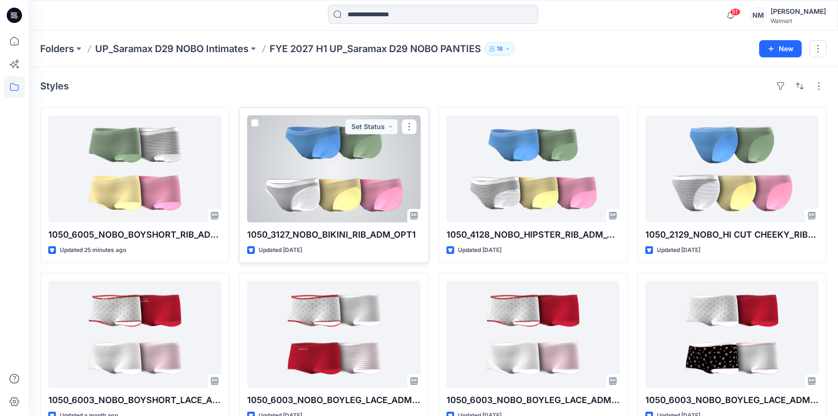
click at [360, 184] on div at bounding box center [333, 168] width 173 height 107
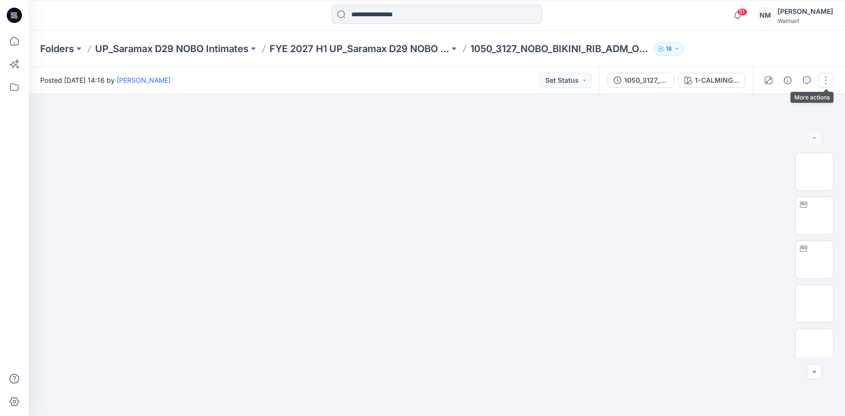
click at [829, 77] on button "button" at bounding box center [825, 80] width 15 height 15
click at [773, 130] on button "Edit" at bounding box center [786, 129] width 88 height 18
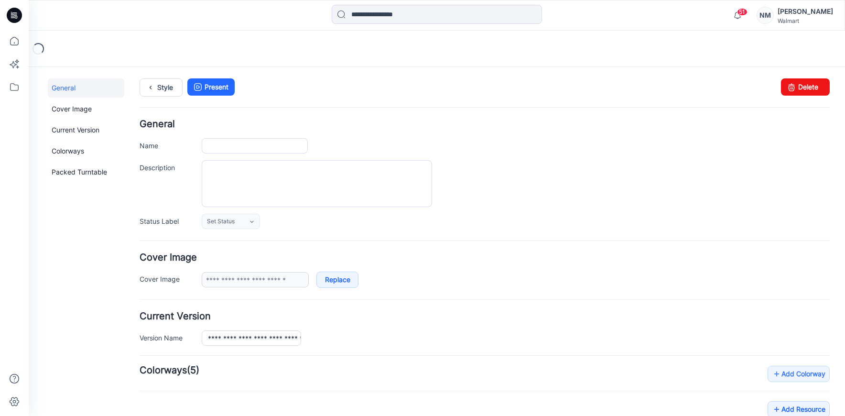
type input "**********"
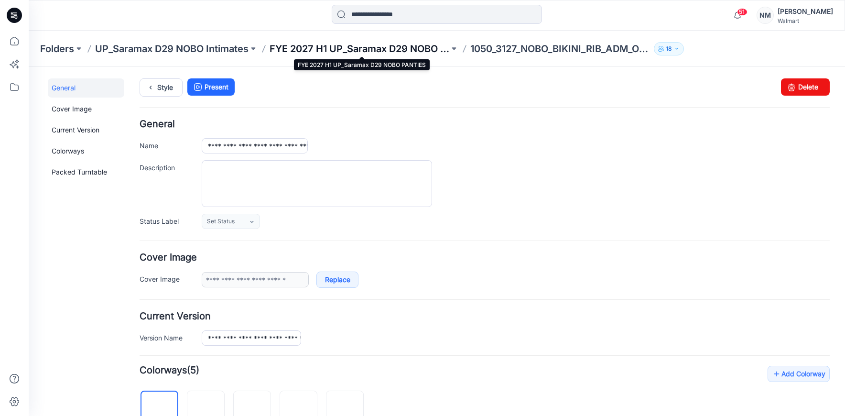
click at [377, 45] on p "FYE 2027 H1 UP_Saramax D29 NOBO PANTIES" at bounding box center [360, 48] width 180 height 13
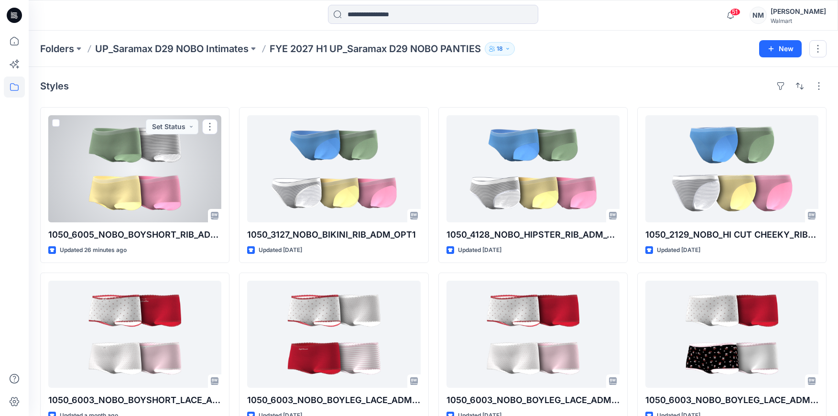
click at [162, 199] on div at bounding box center [134, 168] width 173 height 107
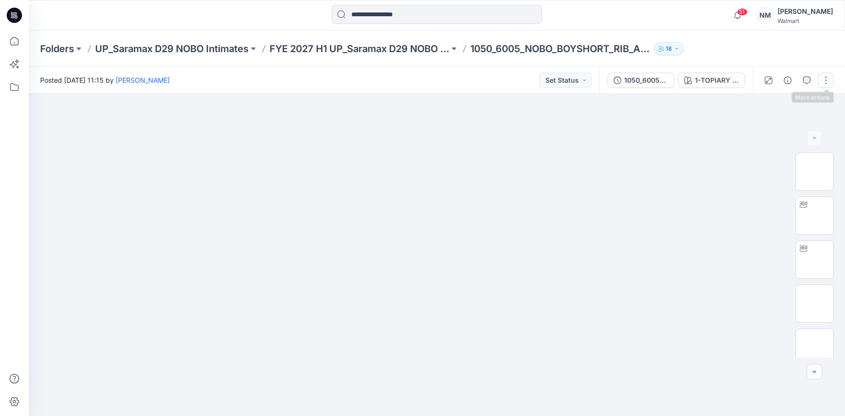
click at [824, 81] on button "button" at bounding box center [825, 80] width 15 height 15
click at [759, 130] on p "Edit" at bounding box center [765, 129] width 12 height 10
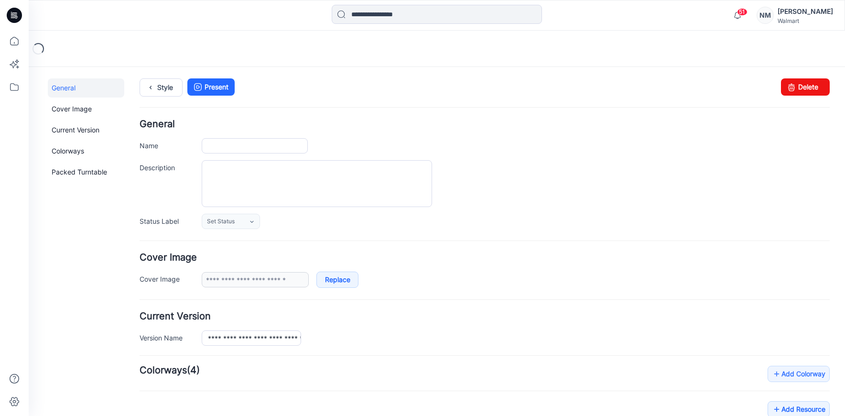
type input "**********"
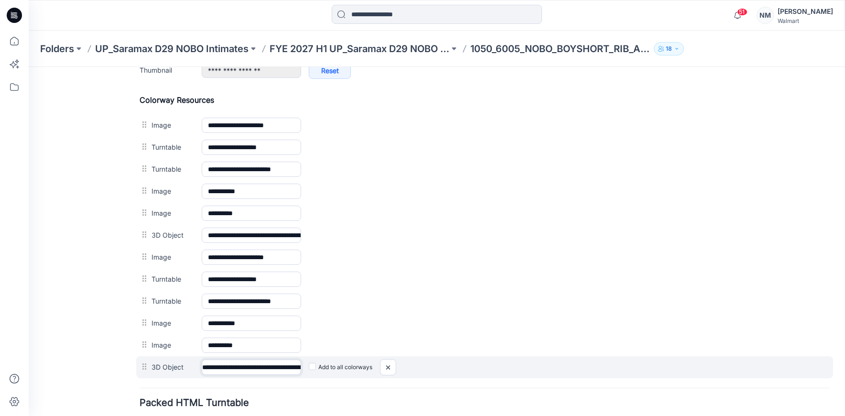
scroll to position [0, 117]
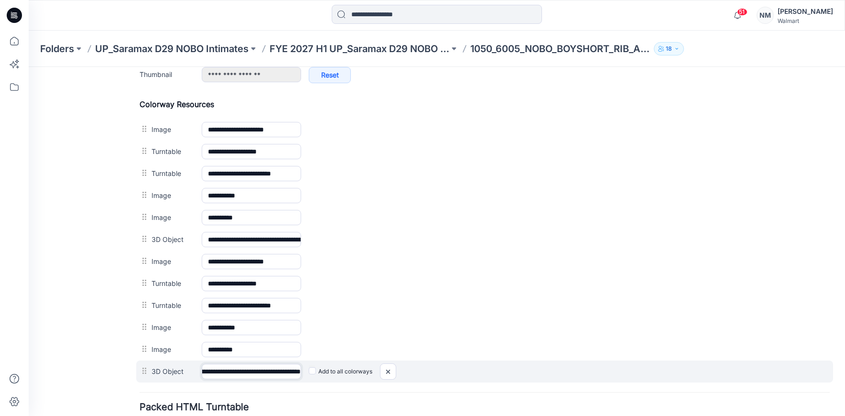
drag, startPoint x: 220, startPoint y: 365, endPoint x: 364, endPoint y: 367, distance: 143.4
click at [364, 367] on div "**********" at bounding box center [484, 371] width 697 height 22
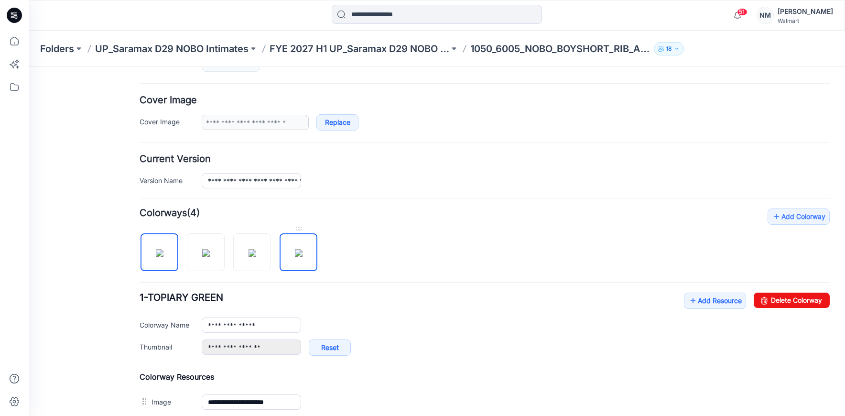
scroll to position [0, 0]
click at [297, 255] on img at bounding box center [299, 253] width 8 height 8
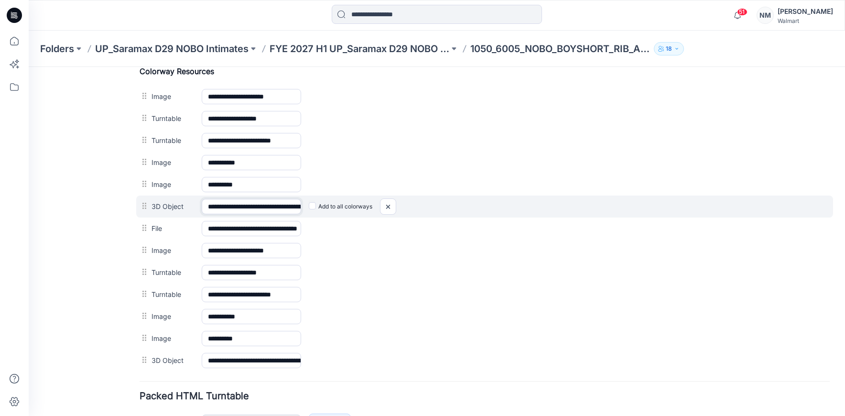
scroll to position [0, 115]
drag, startPoint x: 234, startPoint y: 211, endPoint x: 357, endPoint y: 208, distance: 123.8
click at [357, 208] on div "**********" at bounding box center [484, 206] width 697 height 22
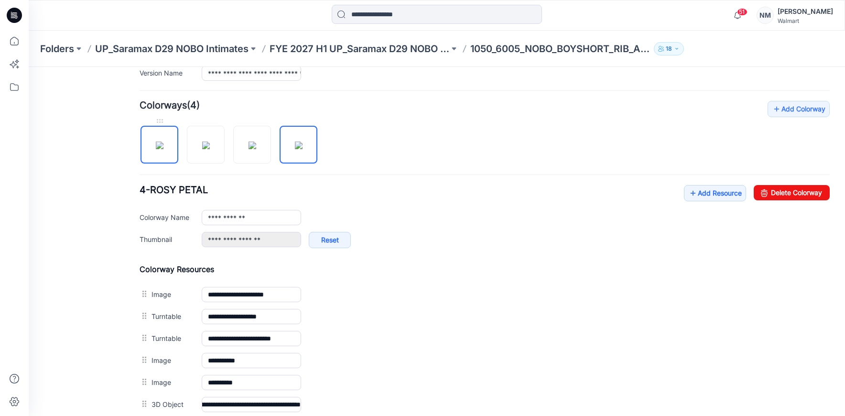
scroll to position [0, 0]
click at [156, 149] on img at bounding box center [160, 145] width 8 height 8
type input "**********"
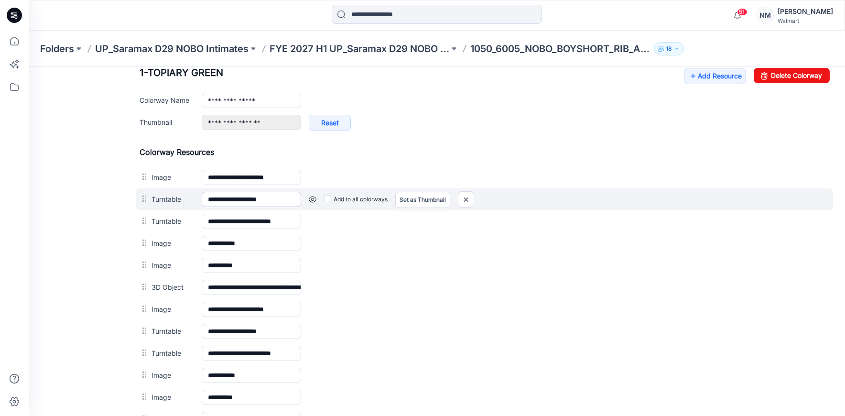
scroll to position [382, 0]
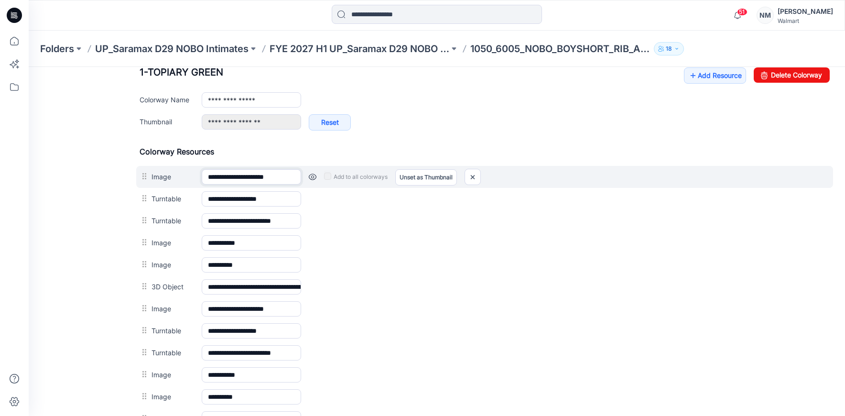
drag, startPoint x: 232, startPoint y: 176, endPoint x: 351, endPoint y: 175, distance: 119.0
click at [351, 175] on div "**********" at bounding box center [484, 177] width 697 height 22
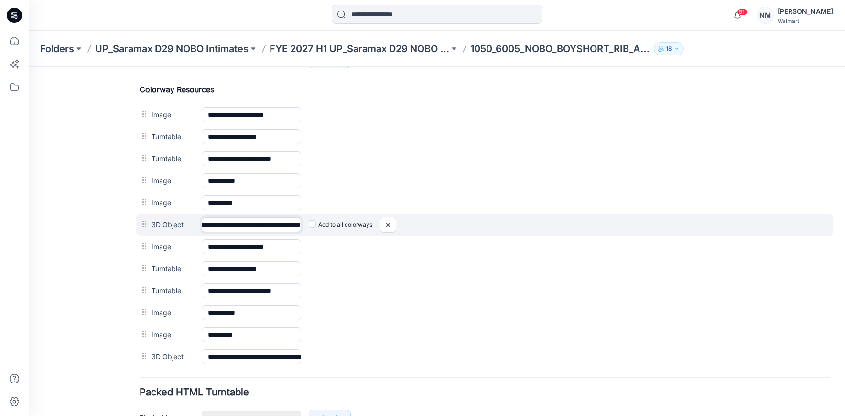
scroll to position [442, 0]
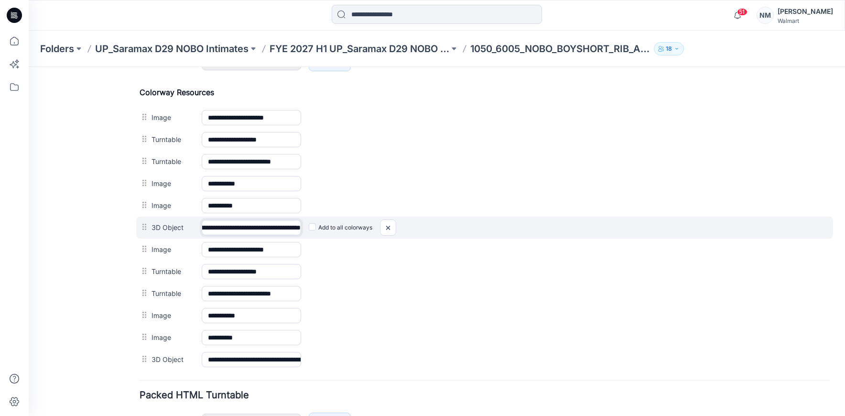
drag, startPoint x: 259, startPoint y: 226, endPoint x: 368, endPoint y: 222, distance: 109.5
click at [368, 222] on div "**********" at bounding box center [484, 227] width 697 height 22
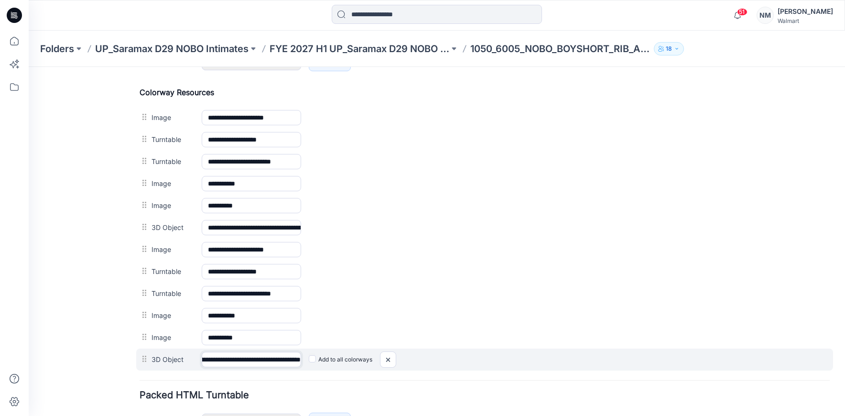
scroll to position [443, 0]
drag, startPoint x: 227, startPoint y: 362, endPoint x: 401, endPoint y: 353, distance: 174.7
click at [401, 353] on div "**********" at bounding box center [484, 360] width 697 height 22
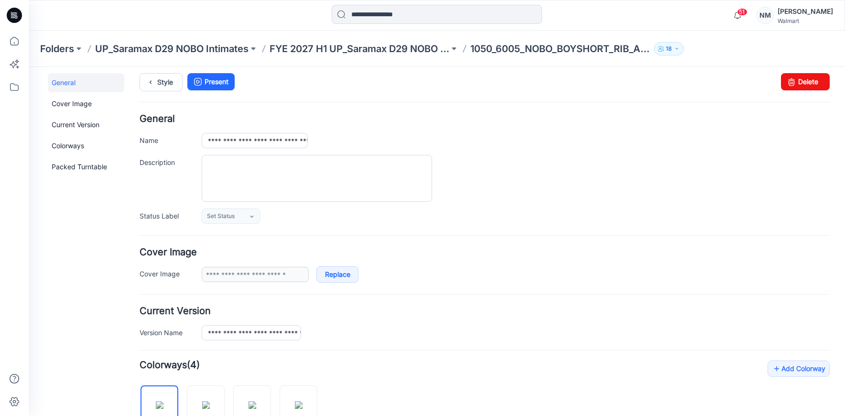
scroll to position [0, 0]
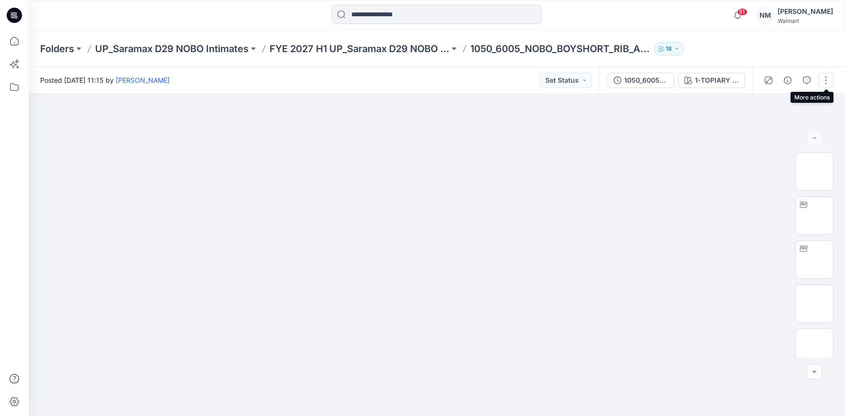
click at [823, 82] on button "button" at bounding box center [825, 80] width 15 height 15
click at [770, 127] on p "Edit" at bounding box center [765, 129] width 12 height 10
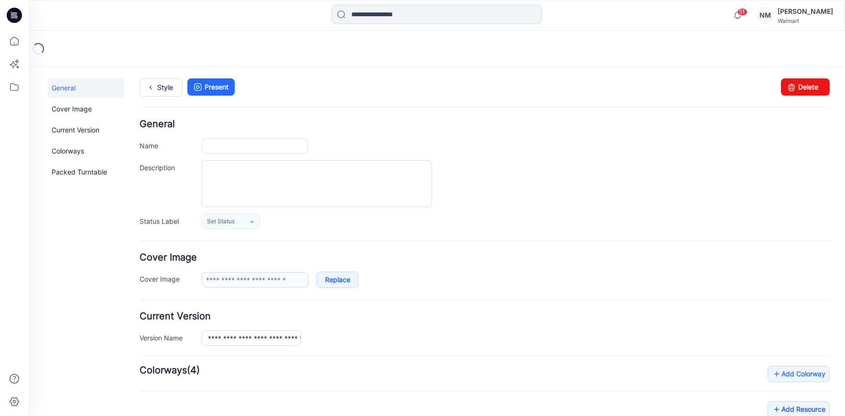
type input "**********"
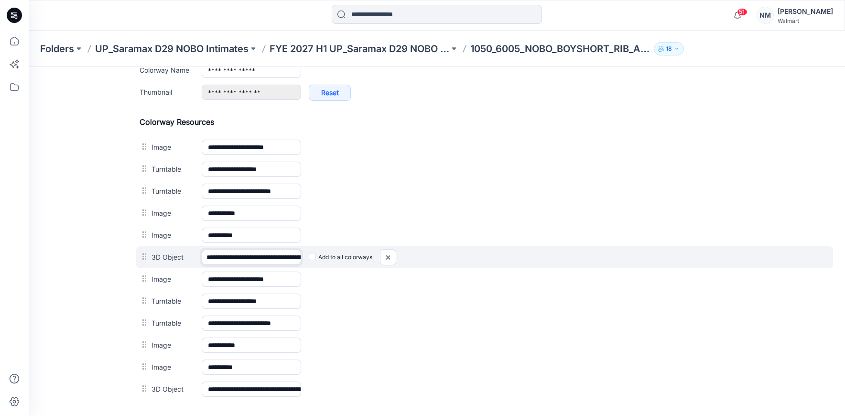
scroll to position [0, 118]
drag, startPoint x: 243, startPoint y: 255, endPoint x: 416, endPoint y: 256, distance: 172.5
click at [416, 256] on div "**********" at bounding box center [484, 257] width 697 height 22
click at [386, 258] on img at bounding box center [387, 257] width 15 height 16
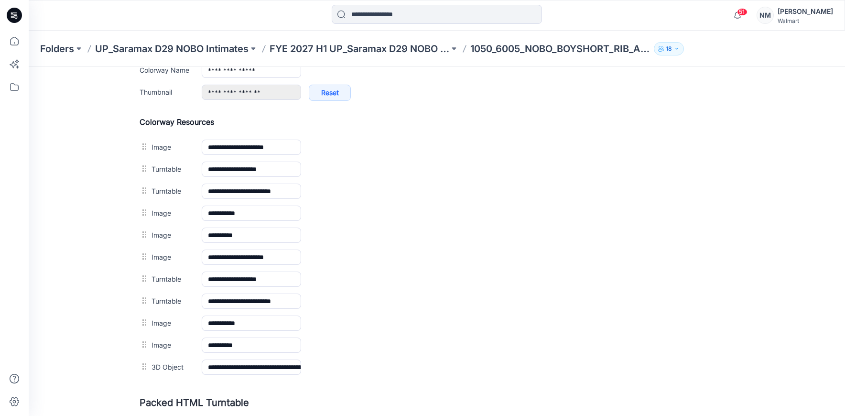
click at [29, 67] on img at bounding box center [29, 67] width 0 height 0
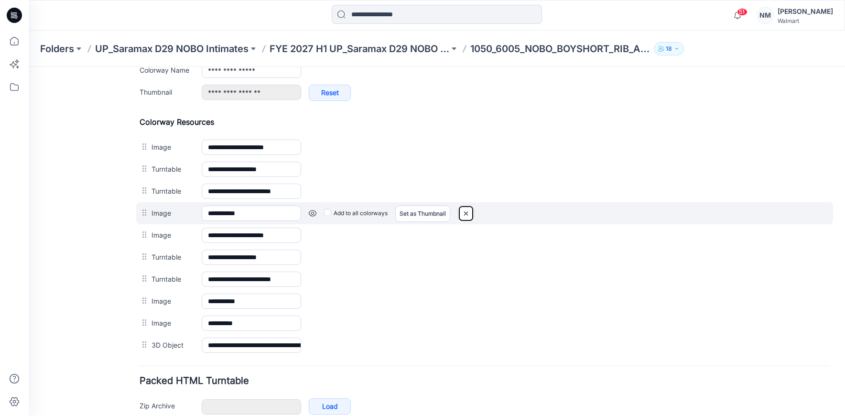
click at [462, 208] on img at bounding box center [465, 213] width 15 height 16
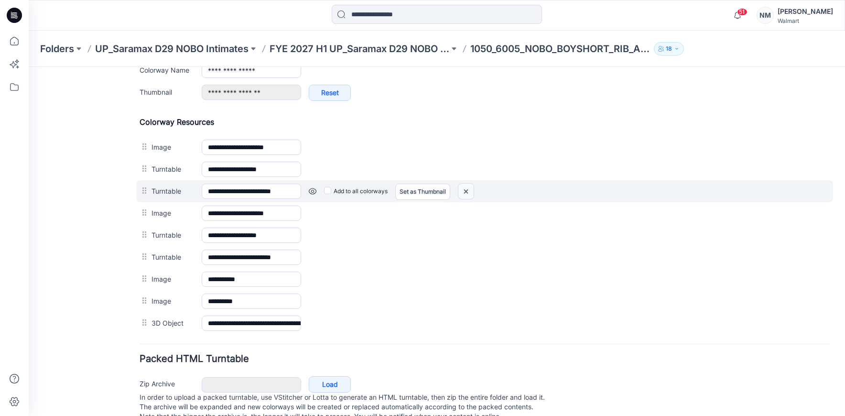
click at [464, 190] on img at bounding box center [465, 192] width 15 height 16
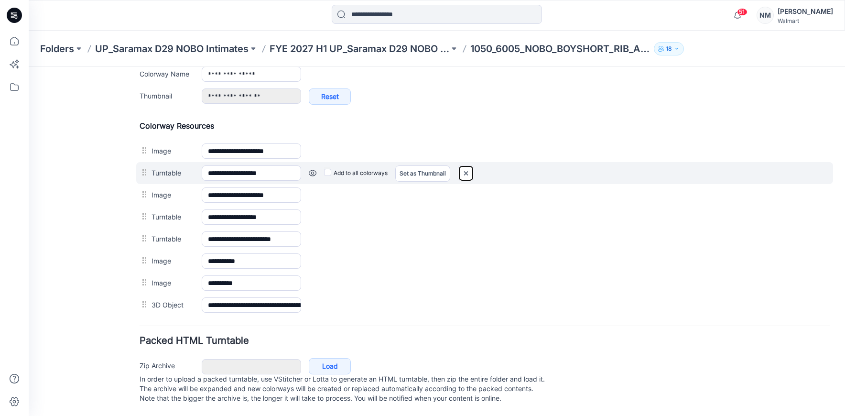
click at [463, 165] on img at bounding box center [465, 173] width 15 height 16
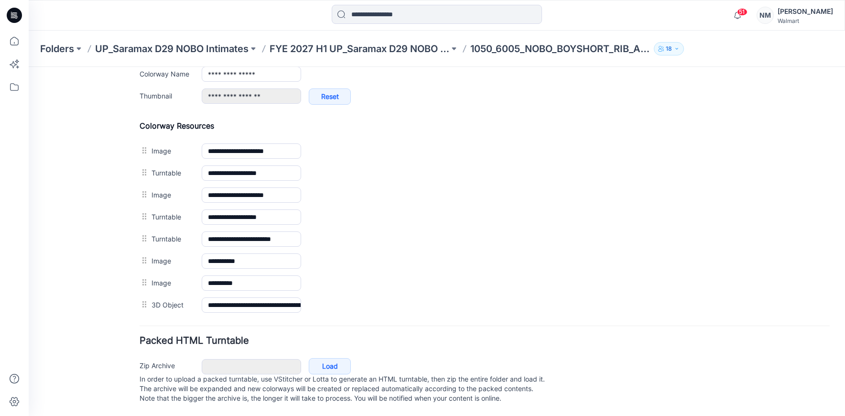
scroll to position [396, 0]
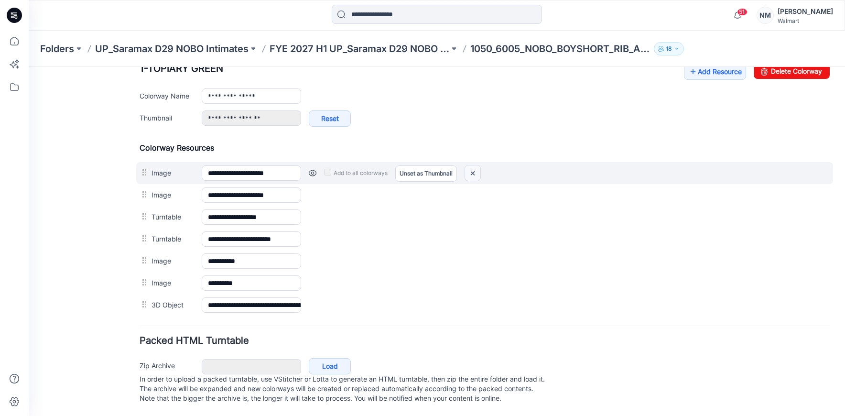
click at [472, 165] on img at bounding box center [472, 173] width 15 height 16
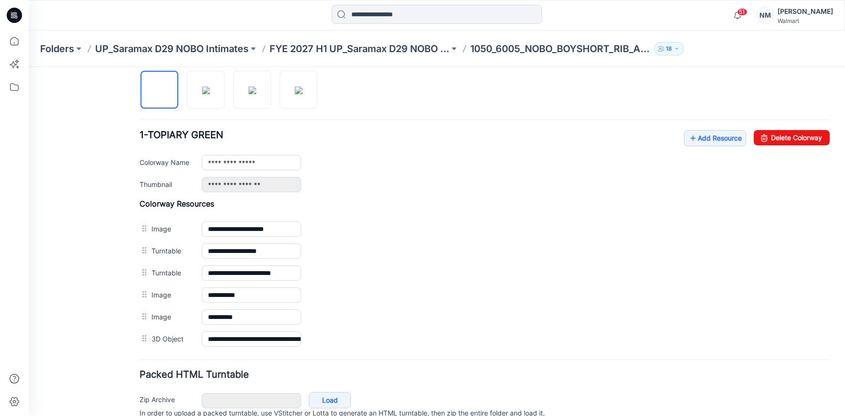
scroll to position [248, 0]
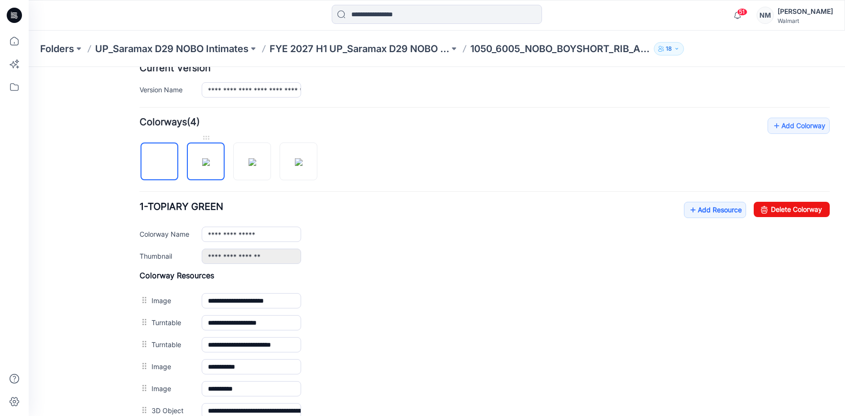
click at [202, 158] on img at bounding box center [206, 162] width 8 height 8
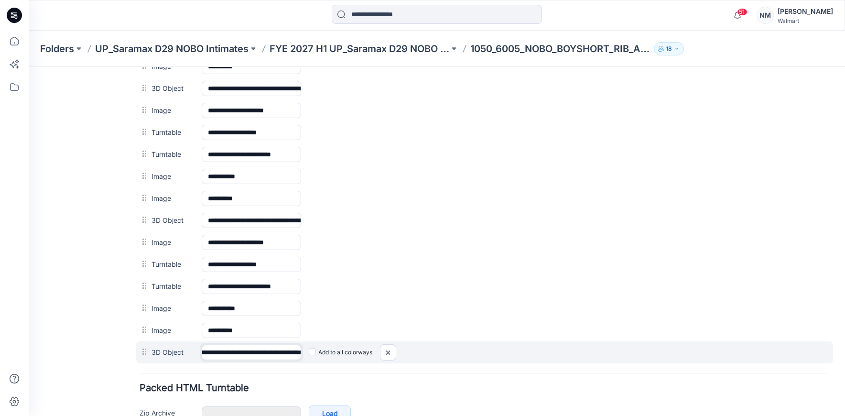
scroll to position [0, 136]
drag, startPoint x: 238, startPoint y: 353, endPoint x: 354, endPoint y: 352, distance: 116.1
click at [354, 352] on div "**********" at bounding box center [484, 352] width 697 height 22
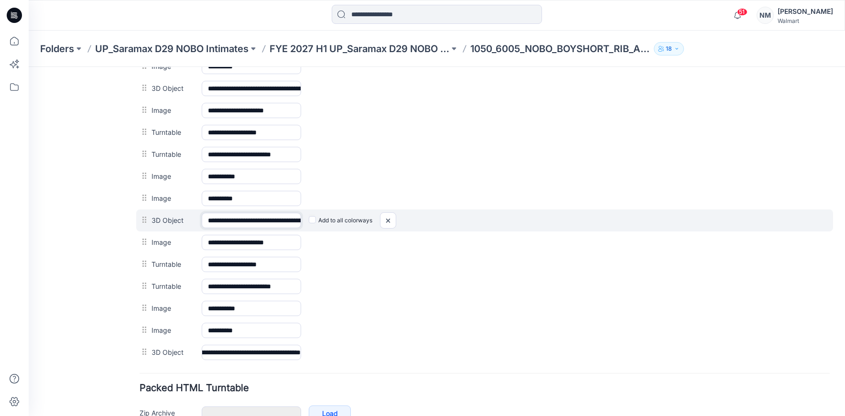
scroll to position [0, 0]
drag, startPoint x: 240, startPoint y: 217, endPoint x: 349, endPoint y: 221, distance: 109.0
click at [350, 221] on div "**********" at bounding box center [484, 220] width 697 height 22
drag, startPoint x: 282, startPoint y: 218, endPoint x: 385, endPoint y: 220, distance: 102.8
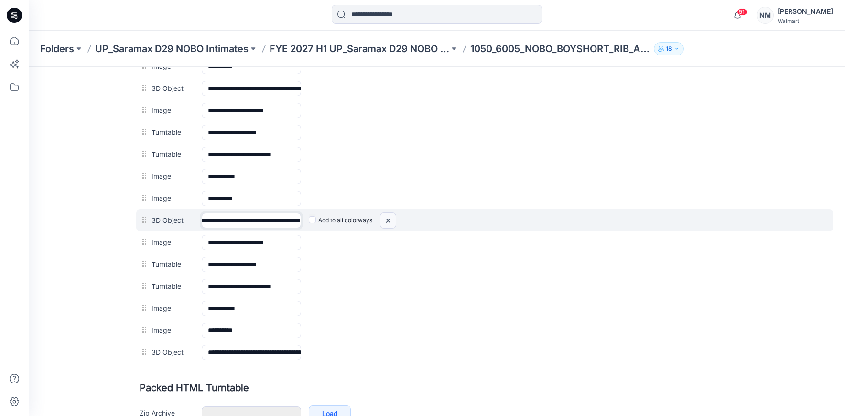
click at [385, 220] on div "**********" at bounding box center [484, 220] width 697 height 22
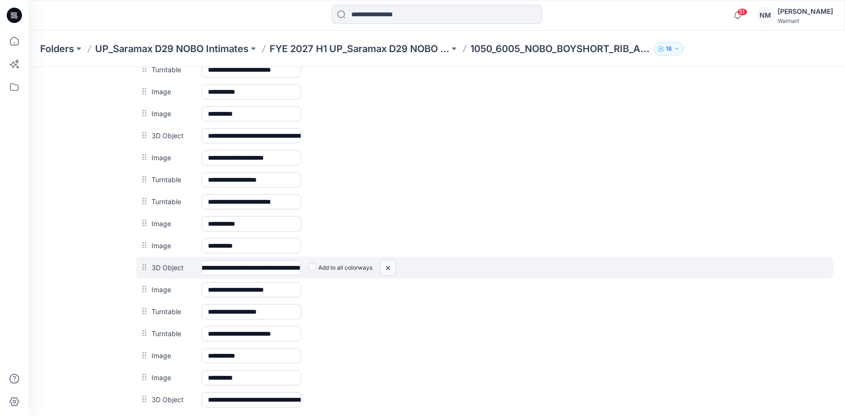
scroll to position [0, 0]
click at [390, 268] on img at bounding box center [387, 268] width 15 height 16
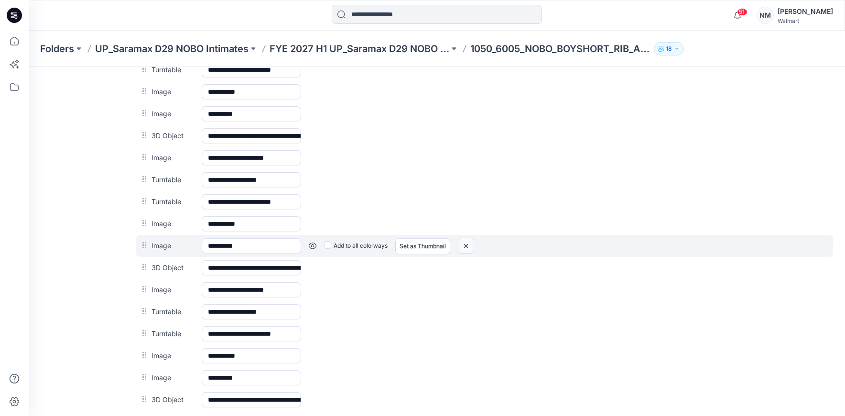
click at [464, 243] on img at bounding box center [465, 246] width 15 height 16
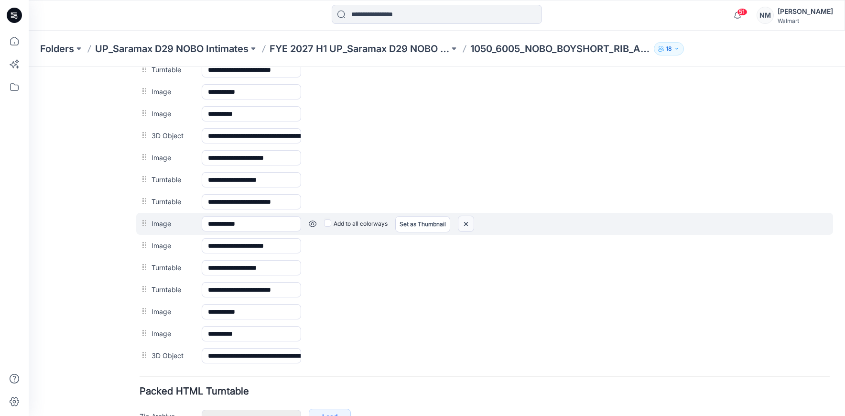
click at [467, 221] on img at bounding box center [465, 224] width 15 height 16
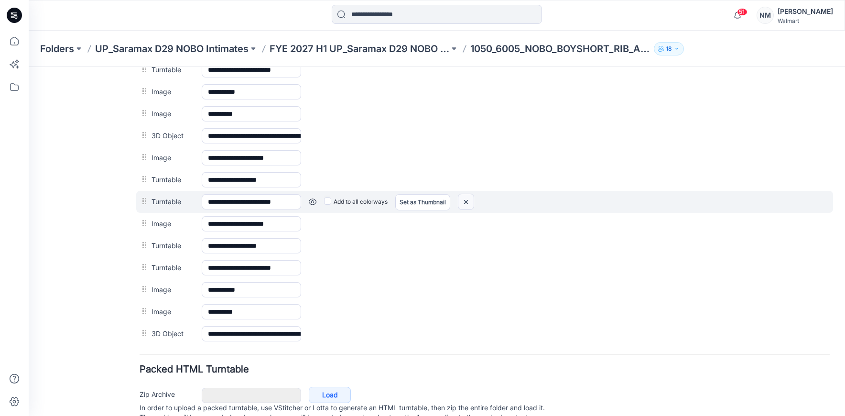
click at [467, 202] on img at bounding box center [465, 202] width 15 height 16
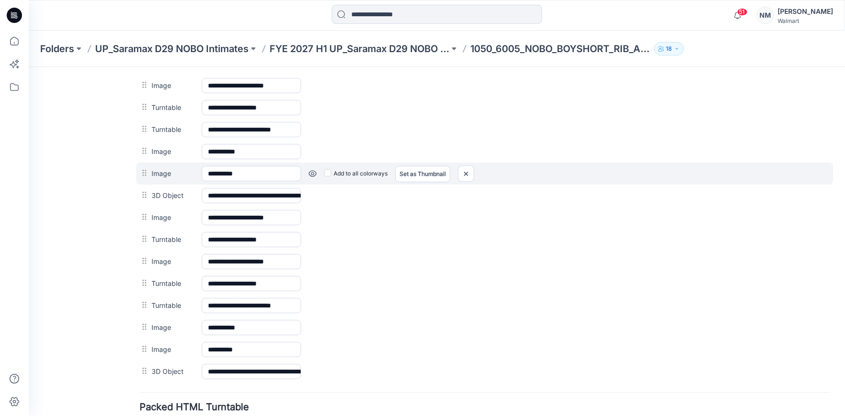
scroll to position [474, 0]
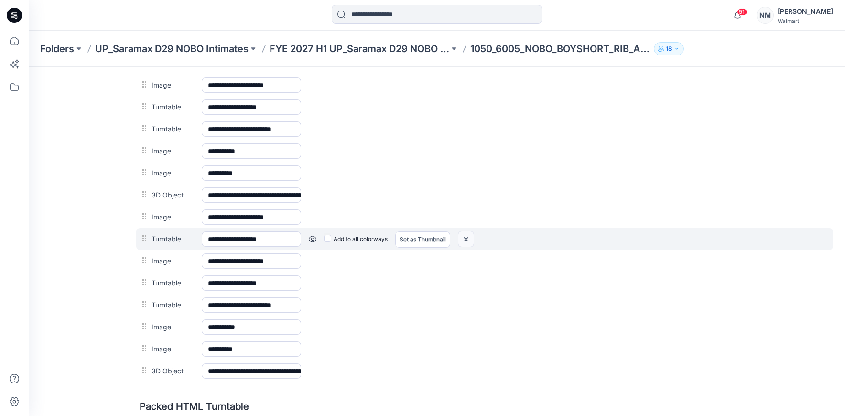
click at [471, 236] on img at bounding box center [465, 239] width 15 height 16
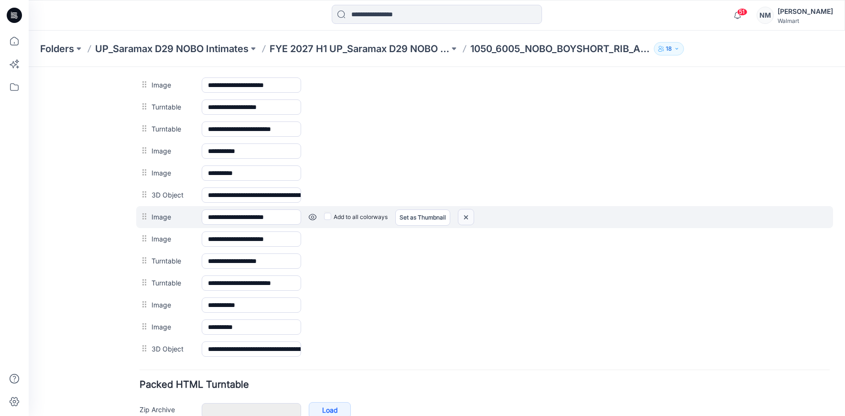
click at [465, 215] on img at bounding box center [465, 217] width 15 height 16
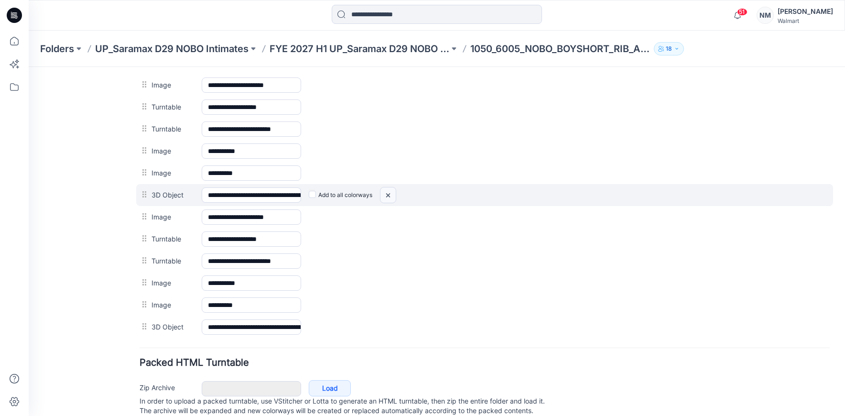
click at [394, 195] on img at bounding box center [387, 195] width 15 height 16
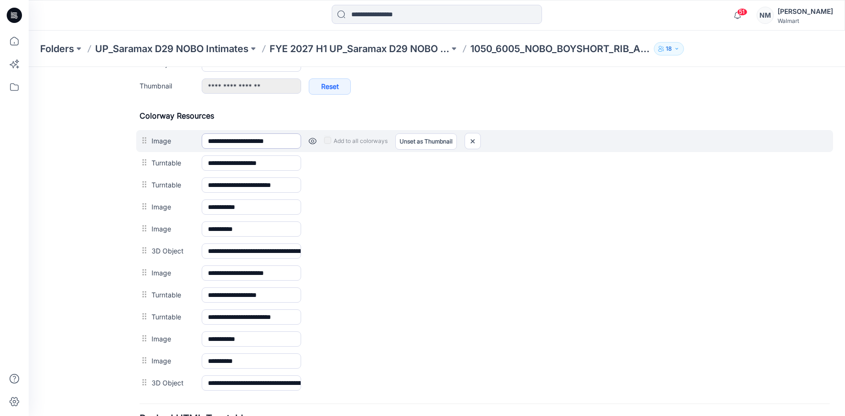
scroll to position [409, 0]
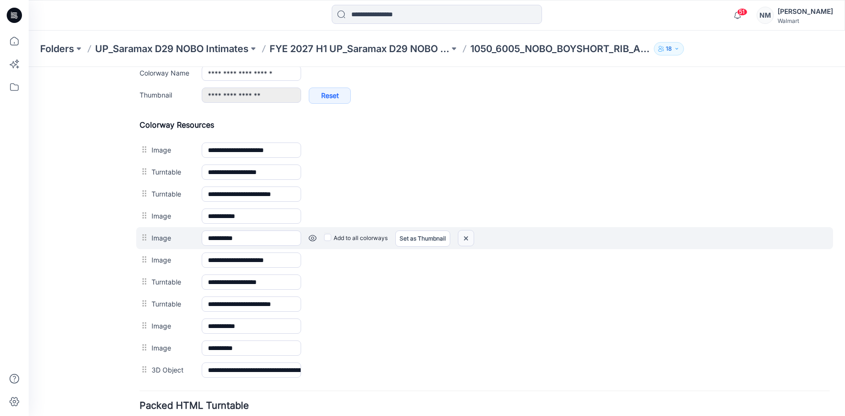
click at [469, 241] on img at bounding box center [465, 238] width 15 height 16
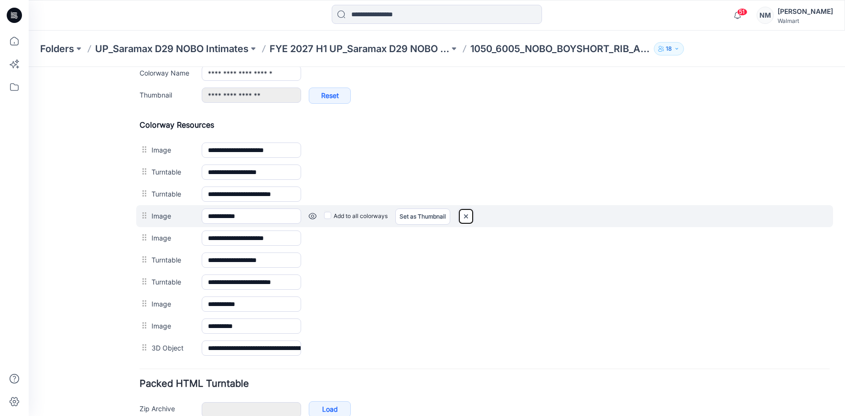
click at [465, 214] on img at bounding box center [465, 216] width 15 height 16
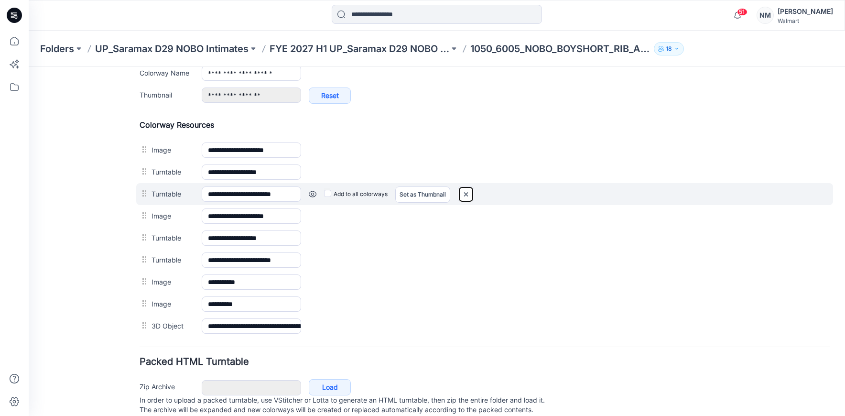
click at [465, 192] on img at bounding box center [465, 194] width 15 height 16
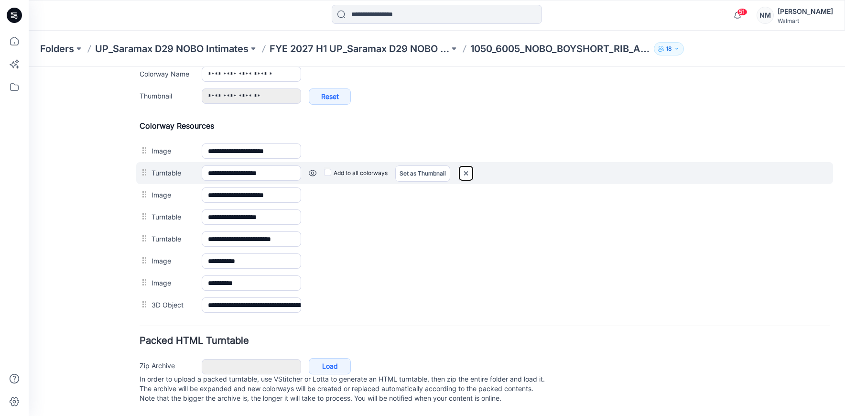
click at [463, 170] on img at bounding box center [465, 173] width 15 height 16
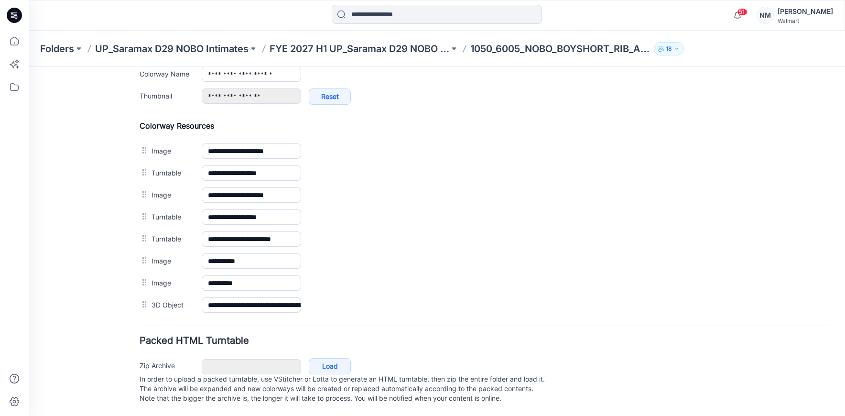
scroll to position [396, 0]
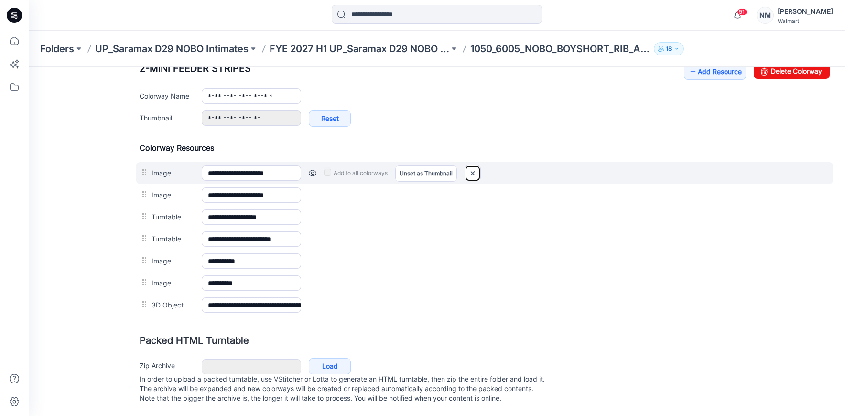
click at [472, 165] on img at bounding box center [472, 173] width 15 height 16
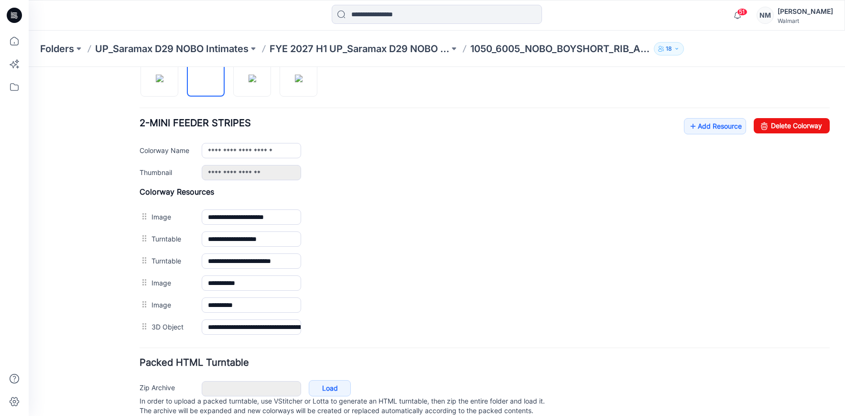
scroll to position [331, 0]
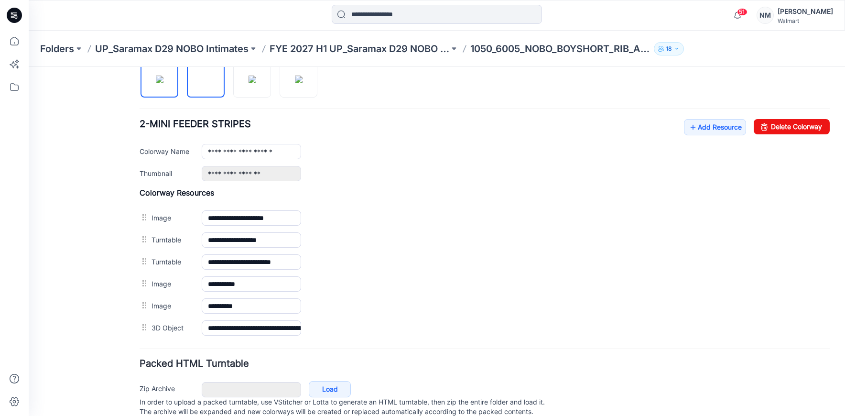
click at [161, 83] on img at bounding box center [160, 80] width 8 height 8
click at [206, 79] on img at bounding box center [206, 79] width 0 height 0
click at [249, 83] on img at bounding box center [252, 80] width 8 height 8
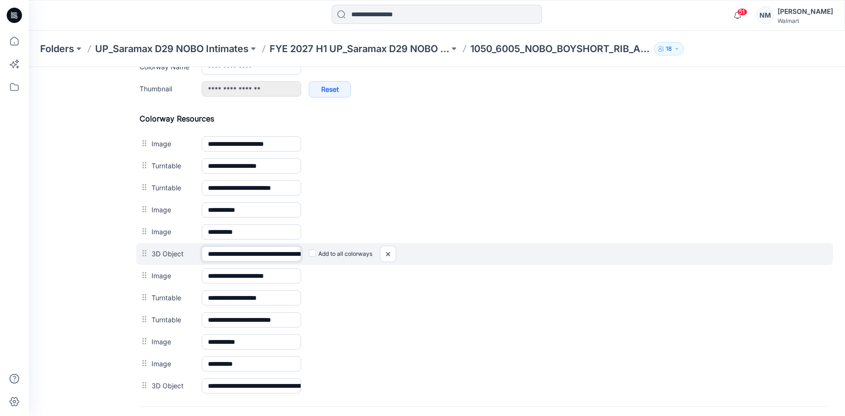
scroll to position [0, 118]
drag, startPoint x: 275, startPoint y: 253, endPoint x: 368, endPoint y: 256, distance: 93.7
click at [378, 256] on div "**********" at bounding box center [484, 254] width 697 height 22
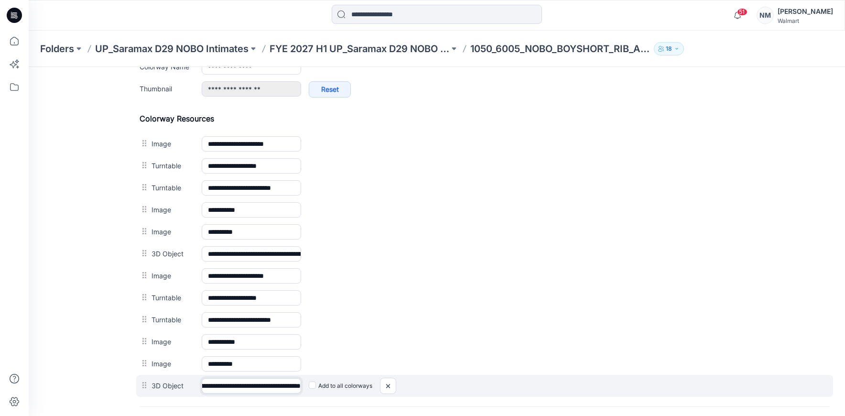
drag, startPoint x: 254, startPoint y: 385, endPoint x: 405, endPoint y: 388, distance: 150.6
click at [405, 389] on div "**********" at bounding box center [484, 386] width 697 height 22
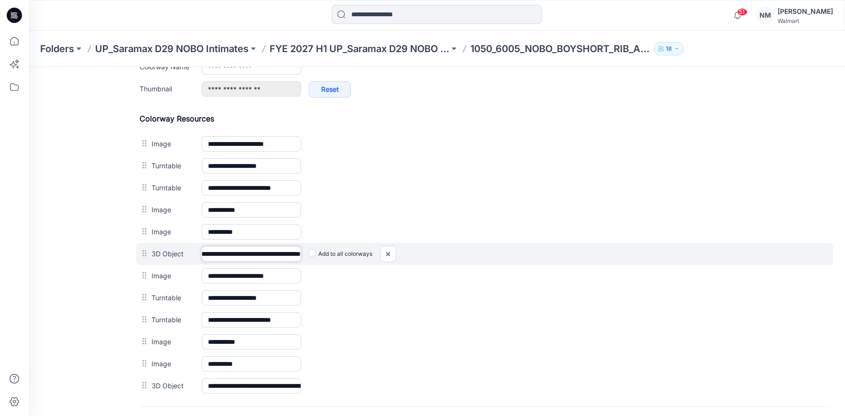
drag, startPoint x: 278, startPoint y: 254, endPoint x: 418, endPoint y: 249, distance: 140.6
click at [418, 249] on div "**********" at bounding box center [484, 254] width 697 height 22
click at [389, 250] on img at bounding box center [387, 254] width 15 height 16
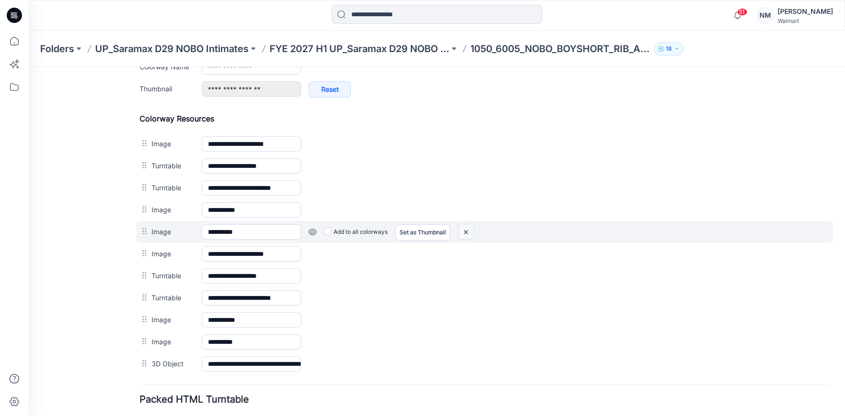
click at [465, 229] on img at bounding box center [465, 232] width 15 height 16
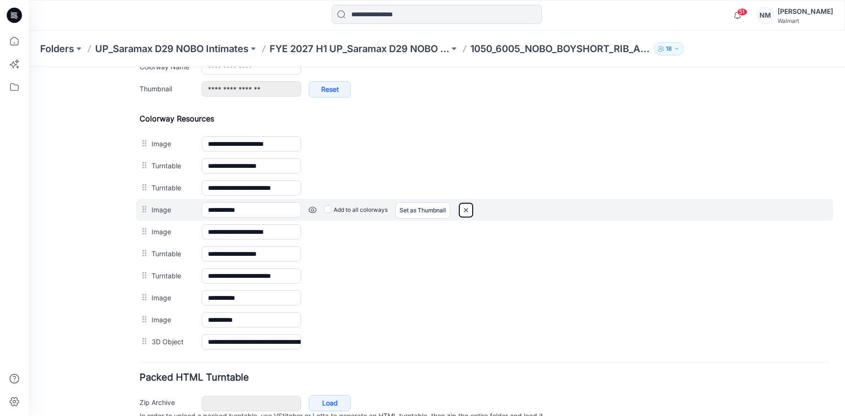
click at [460, 211] on img at bounding box center [465, 210] width 15 height 16
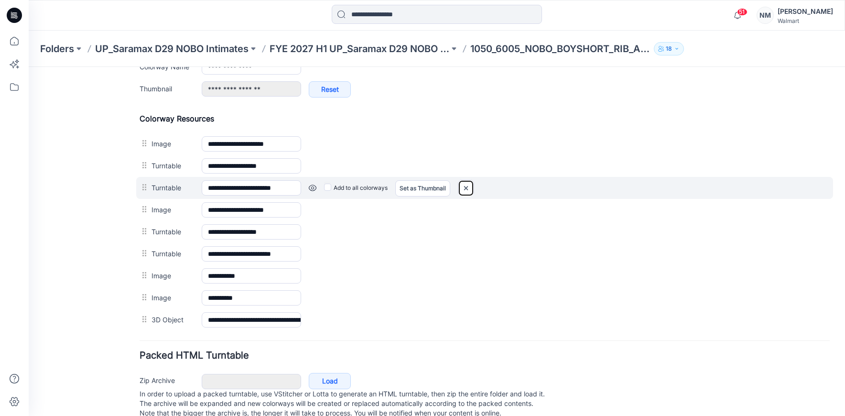
click at [471, 186] on img at bounding box center [465, 188] width 15 height 16
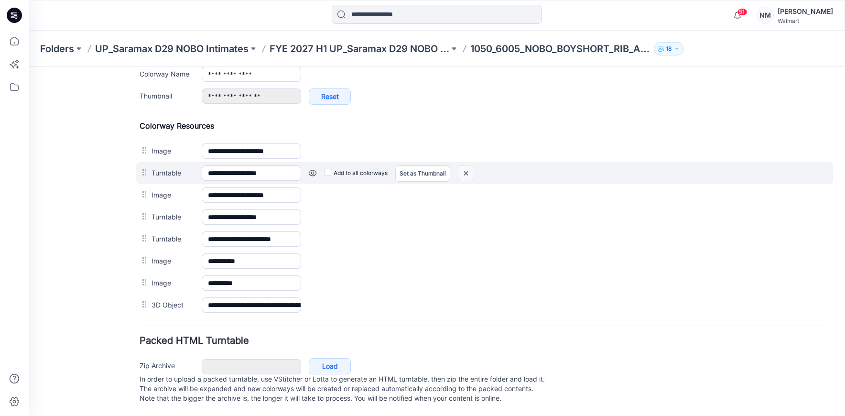
click at [466, 165] on img at bounding box center [465, 173] width 15 height 16
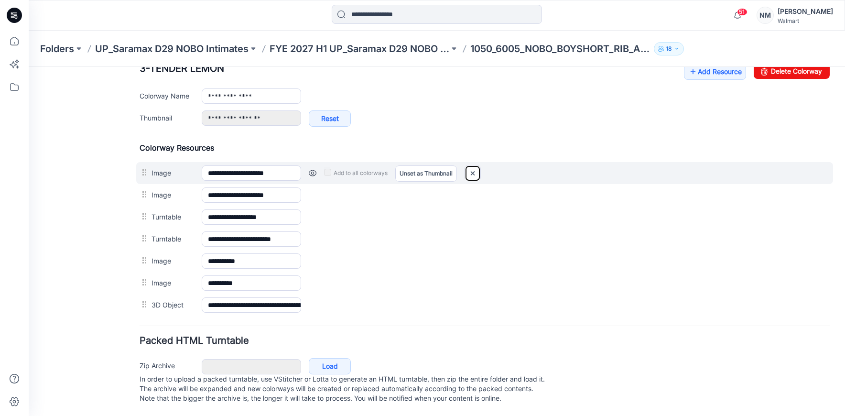
click at [474, 165] on img at bounding box center [472, 173] width 15 height 16
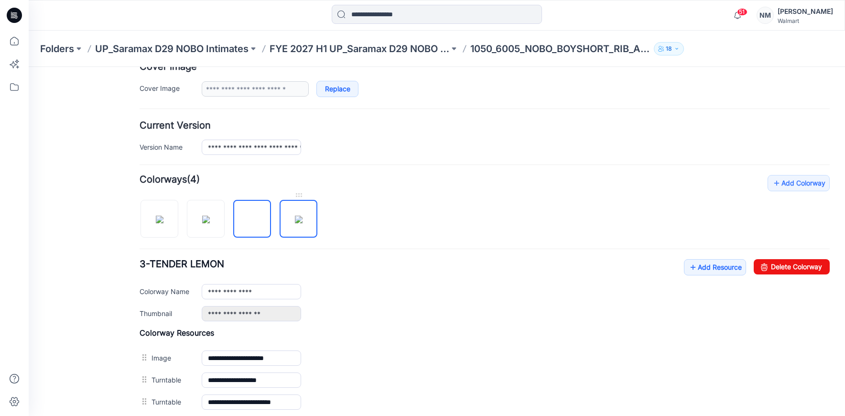
click at [302, 216] on img at bounding box center [299, 220] width 8 height 8
type input "**********"
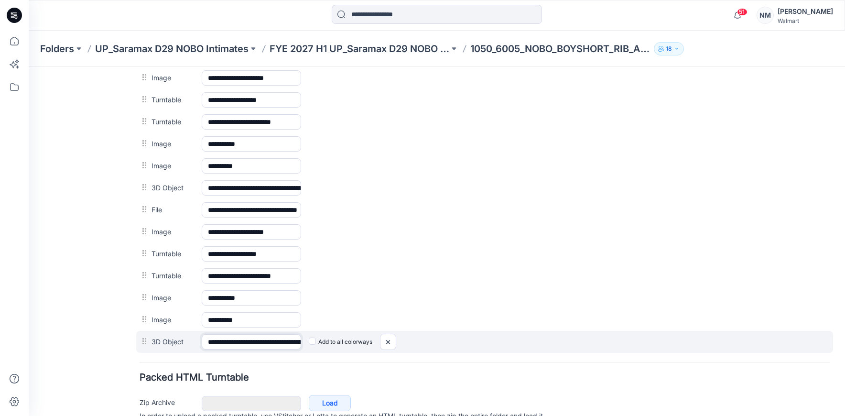
scroll to position [0, 106]
drag, startPoint x: 265, startPoint y: 339, endPoint x: 393, endPoint y: 340, distance: 128.1
click at [395, 341] on div "**********" at bounding box center [484, 342] width 697 height 22
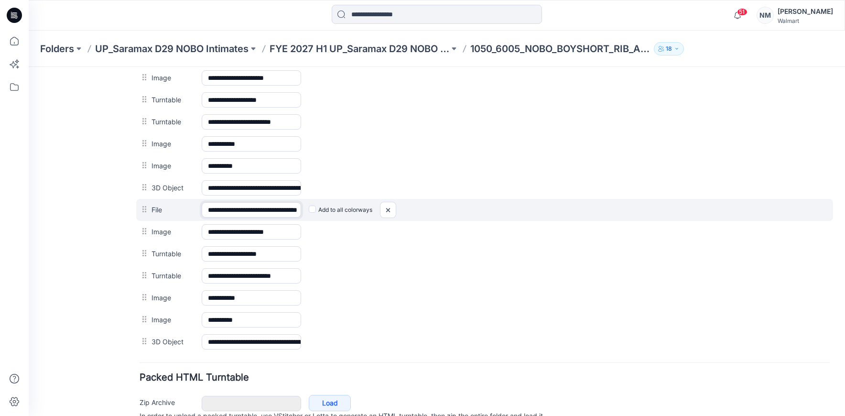
scroll to position [0, 57]
drag, startPoint x: 268, startPoint y: 211, endPoint x: 392, endPoint y: 213, distance: 124.7
click at [392, 213] on div "**********" at bounding box center [484, 210] width 697 height 22
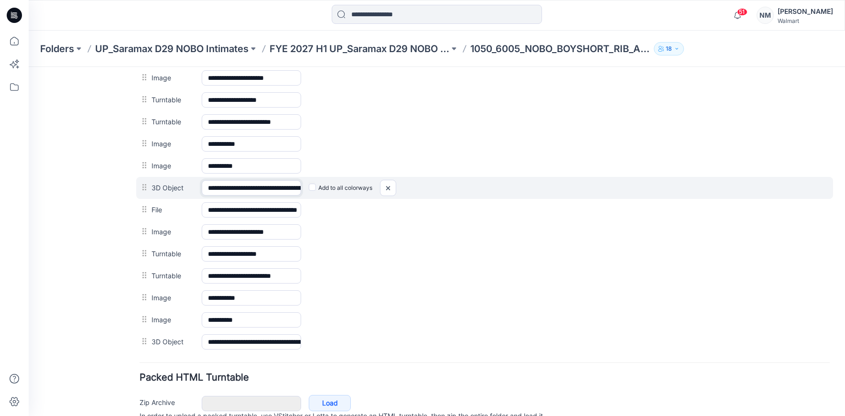
scroll to position [0, 115]
drag, startPoint x: 233, startPoint y: 186, endPoint x: 389, endPoint y: 193, distance: 155.9
click at [389, 193] on div "**********" at bounding box center [484, 188] width 697 height 22
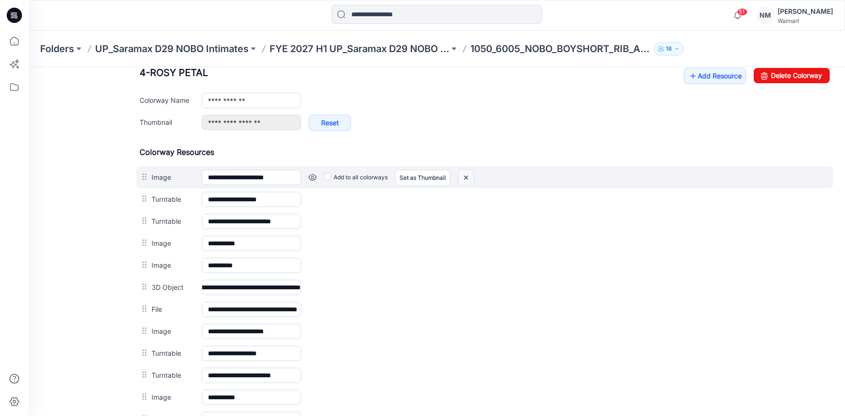
scroll to position [0, 0]
click at [465, 179] on img at bounding box center [465, 178] width 15 height 16
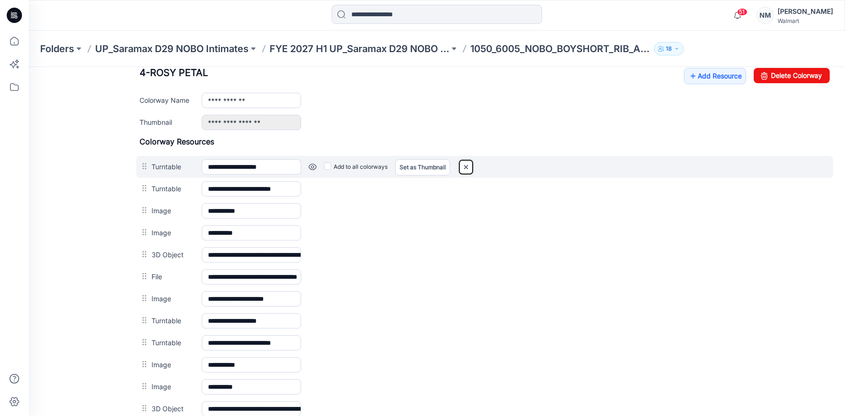
click at [470, 169] on img at bounding box center [465, 167] width 15 height 16
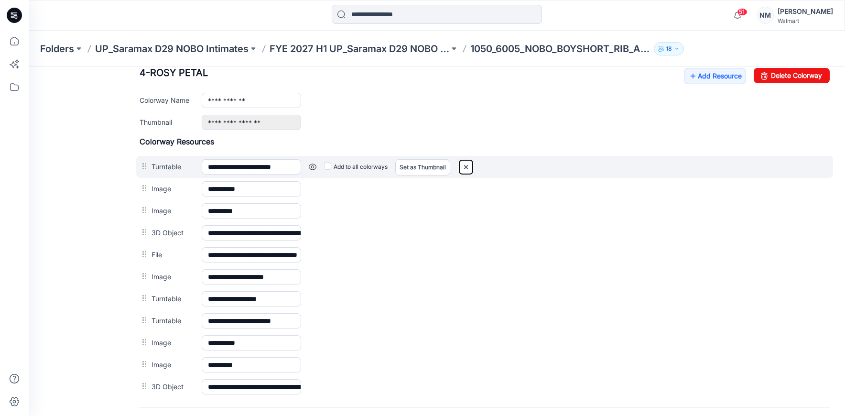
click at [467, 168] on img at bounding box center [465, 167] width 15 height 16
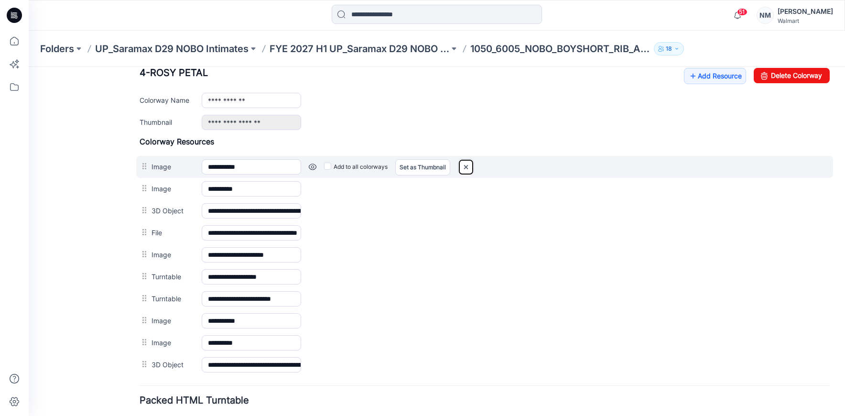
click at [466, 166] on img at bounding box center [465, 167] width 15 height 16
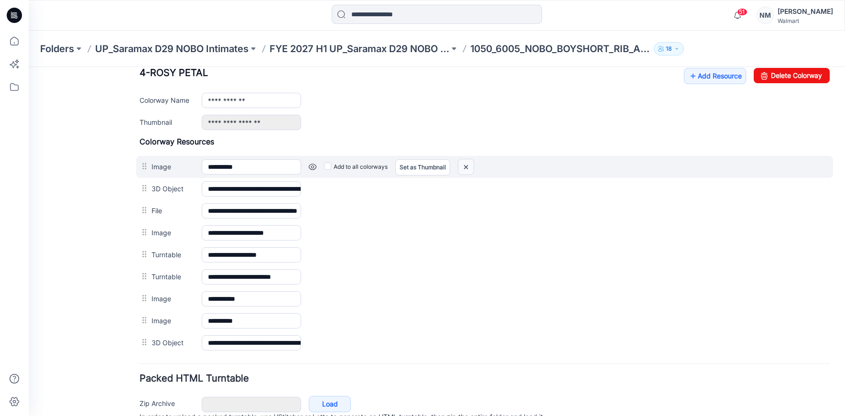
click at [467, 164] on img at bounding box center [465, 167] width 15 height 16
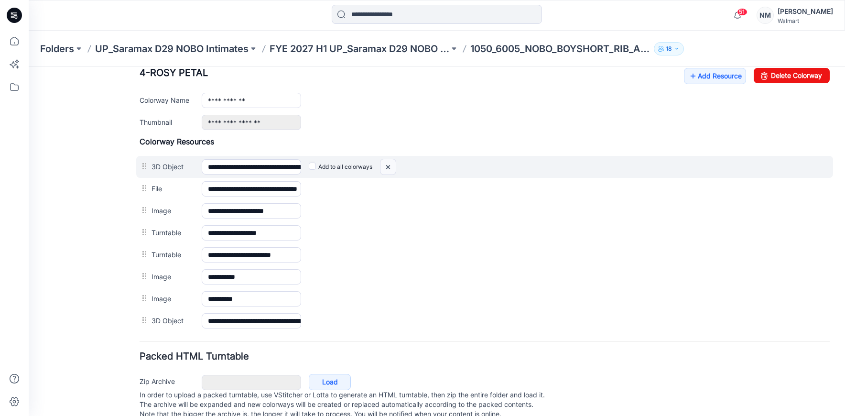
click at [387, 169] on img at bounding box center [387, 167] width 15 height 16
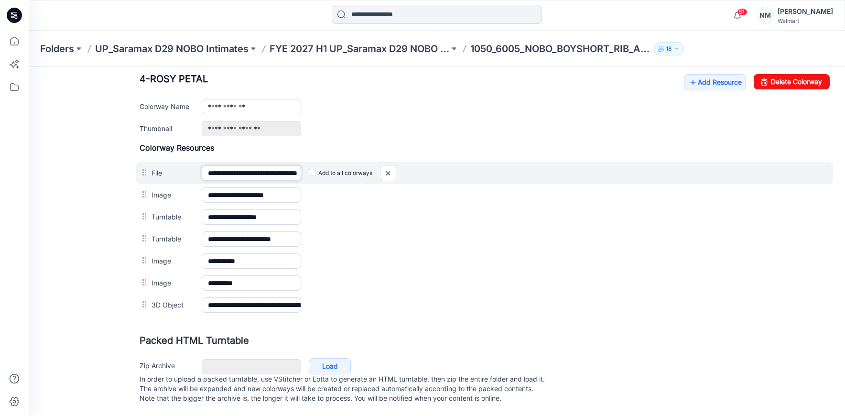
scroll to position [0, 57]
drag, startPoint x: 222, startPoint y: 165, endPoint x: 402, endPoint y: 173, distance: 180.4
click at [402, 173] on div "**********" at bounding box center [484, 173] width 697 height 22
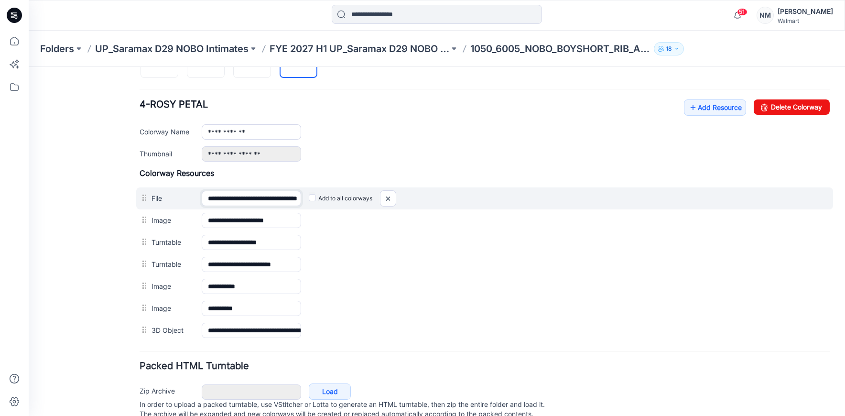
scroll to position [351, 0]
click at [235, 200] on input "**********" at bounding box center [251, 197] width 99 height 15
drag, startPoint x: 241, startPoint y: 199, endPoint x: 352, endPoint y: 202, distance: 111.4
click at [352, 202] on div "**********" at bounding box center [484, 198] width 697 height 22
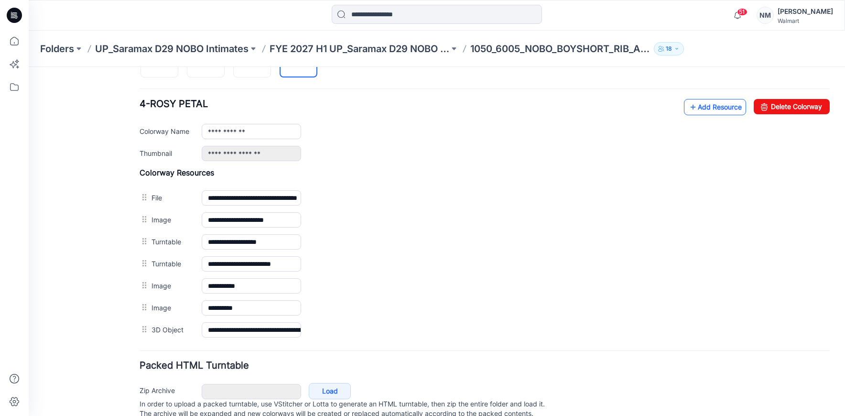
scroll to position [0, 0]
click at [705, 108] on link "Add Resource" at bounding box center [715, 107] width 62 height 16
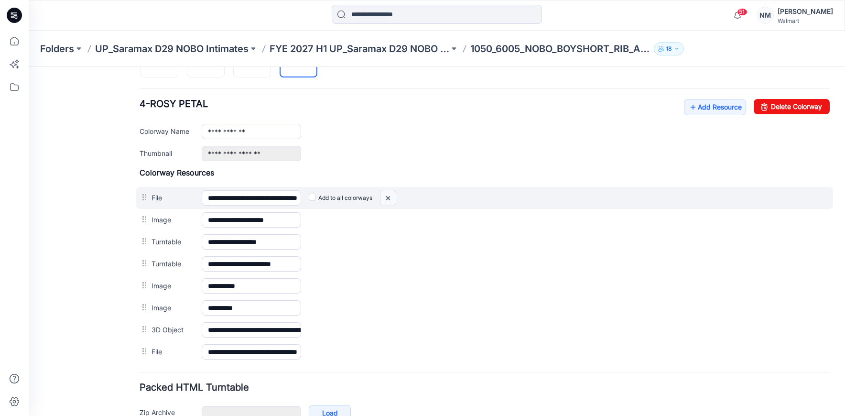
scroll to position [351, 0]
click at [390, 198] on img at bounding box center [387, 198] width 15 height 16
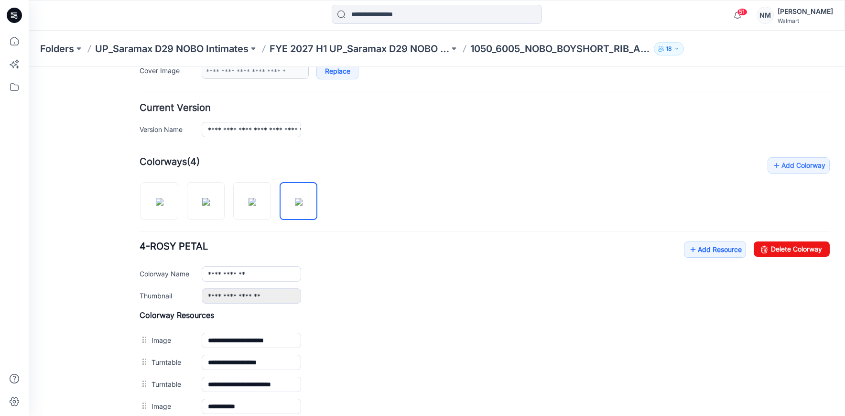
scroll to position [0, 0]
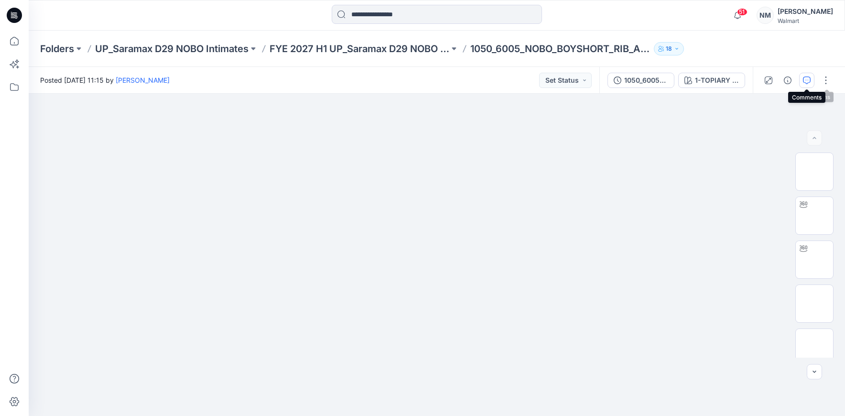
click at [806, 82] on icon "button" at bounding box center [807, 80] width 8 height 8
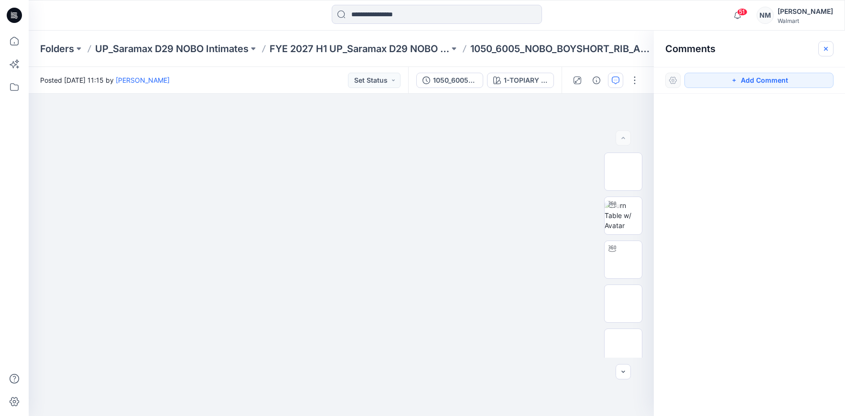
click at [827, 49] on icon "button" at bounding box center [826, 49] width 8 height 8
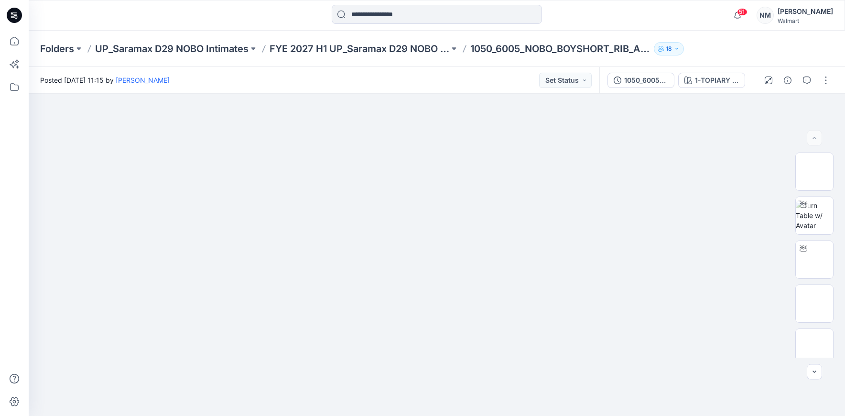
click at [796, 80] on div at bounding box center [797, 80] width 88 height 27
click at [789, 80] on icon "button" at bounding box center [788, 80] width 8 height 8
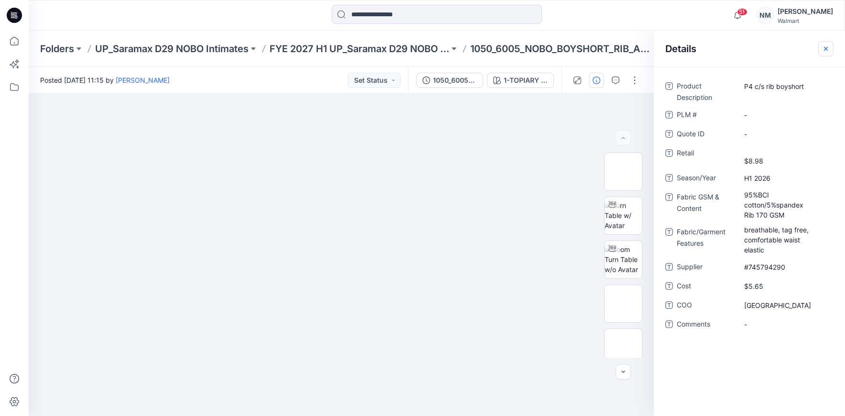
click at [826, 49] on icon "button" at bounding box center [826, 48] width 4 height 4
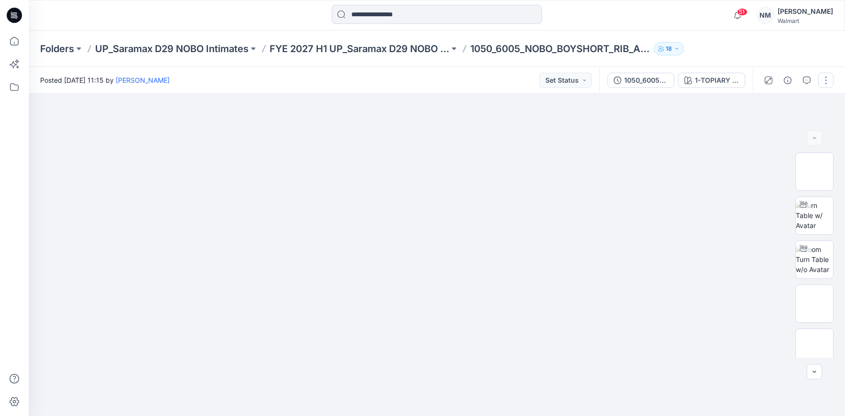
click at [825, 80] on button "button" at bounding box center [825, 80] width 15 height 15
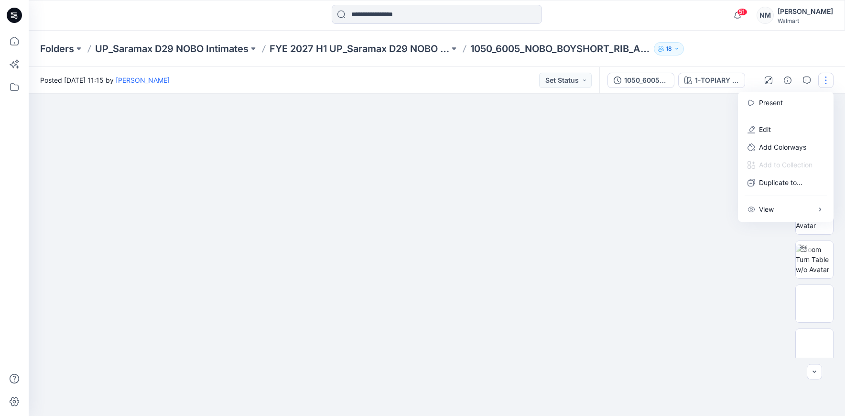
click at [825, 50] on div "Folders UP_Saramax D29 NOBO Intimates FYE 2027 H1 UP_Saramax D29 NOBO PANTIES 1…" at bounding box center [437, 49] width 816 height 36
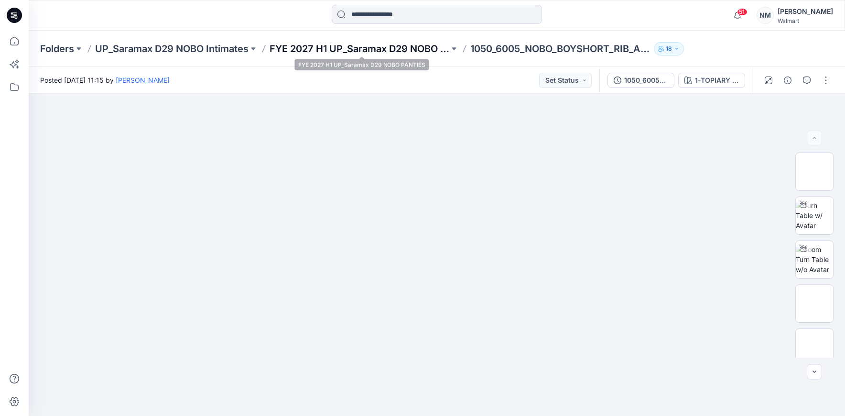
click at [340, 54] on p "FYE 2027 H1 UP_Saramax D29 NOBO PANTIES" at bounding box center [360, 48] width 180 height 13
